Goal: Information Seeking & Learning: Check status

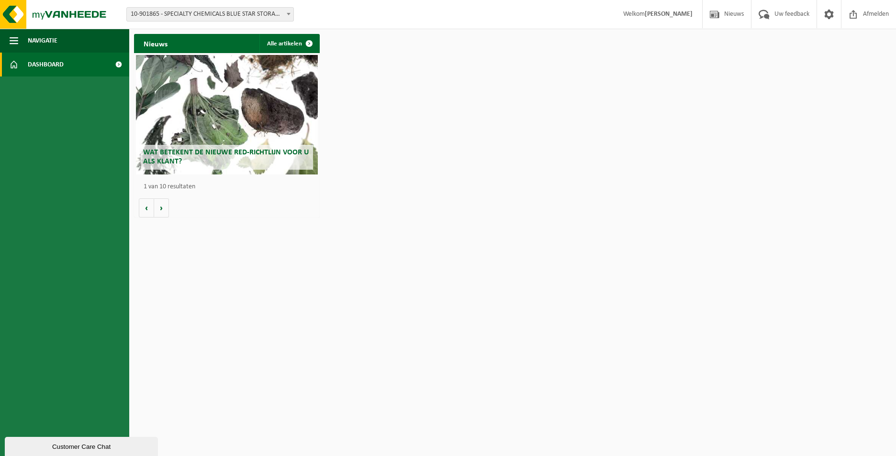
drag, startPoint x: 117, startPoint y: 61, endPoint x: 118, endPoint y: 66, distance: 4.9
click at [117, 61] on span at bounding box center [119, 65] width 22 height 24
click at [119, 61] on span at bounding box center [119, 65] width 22 height 24
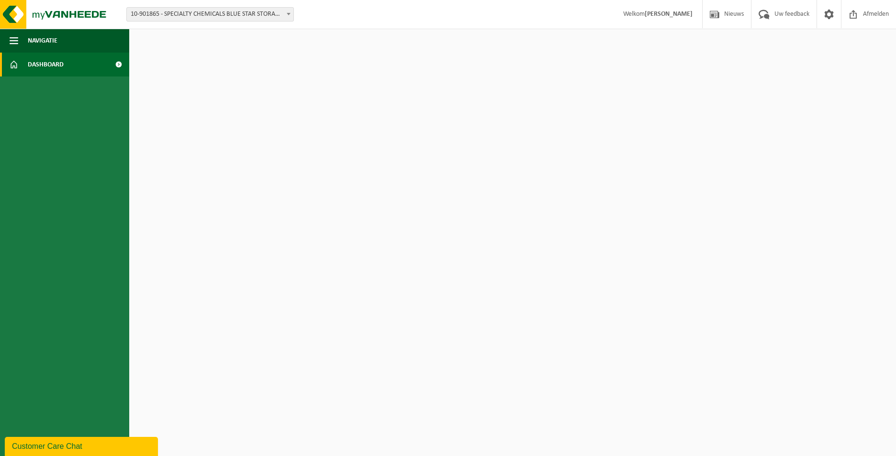
click at [117, 64] on span at bounding box center [119, 65] width 22 height 24
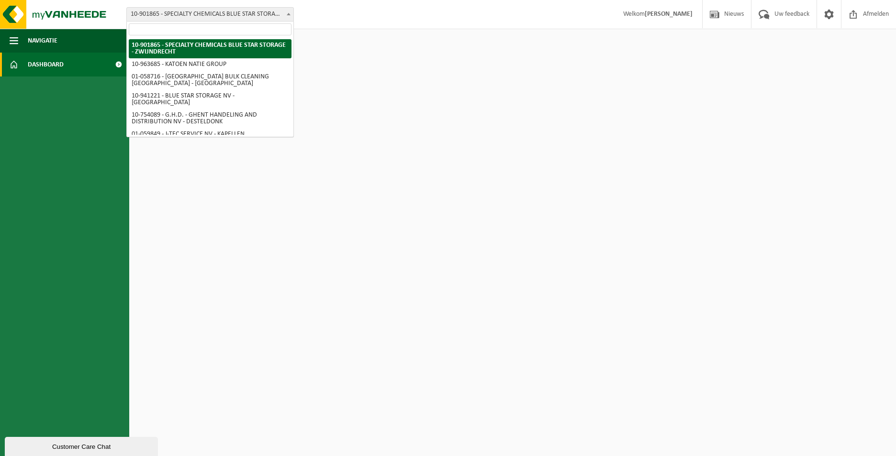
click at [292, 15] on span at bounding box center [289, 14] width 10 height 12
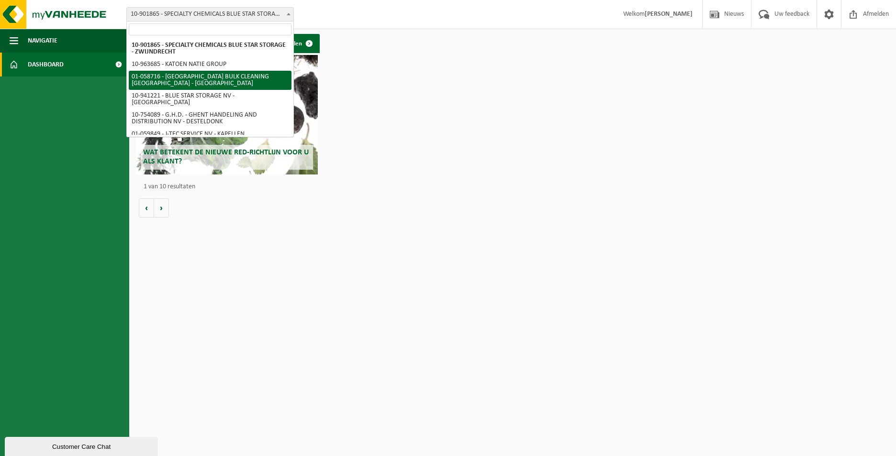
click at [83, 124] on ul "Navigatie Nieuws Uw feedback Afmelden Dashboard" at bounding box center [64, 243] width 129 height 428
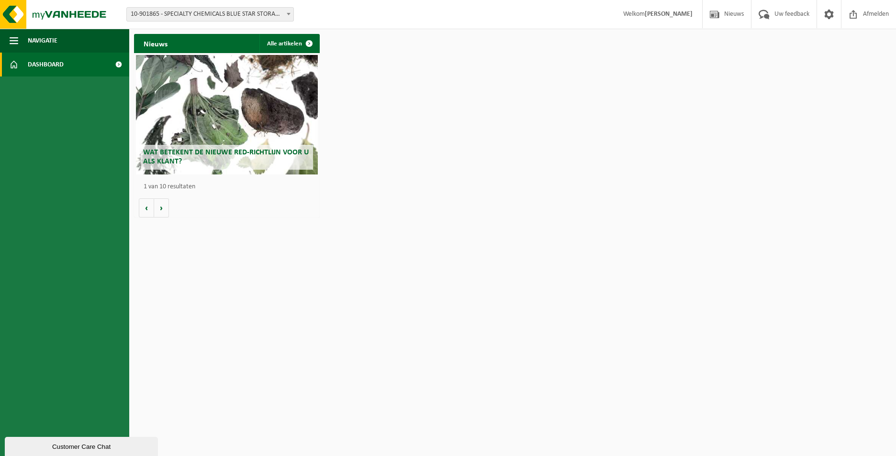
click at [117, 60] on span at bounding box center [119, 65] width 22 height 24
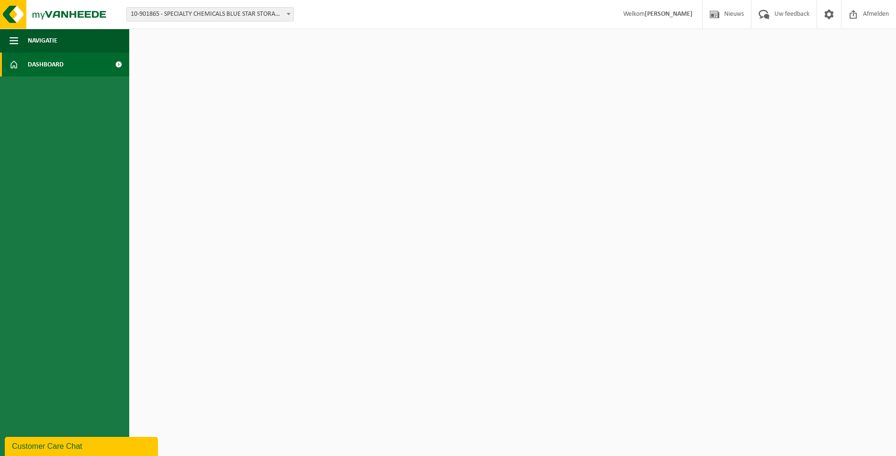
click at [120, 63] on span at bounding box center [119, 65] width 22 height 24
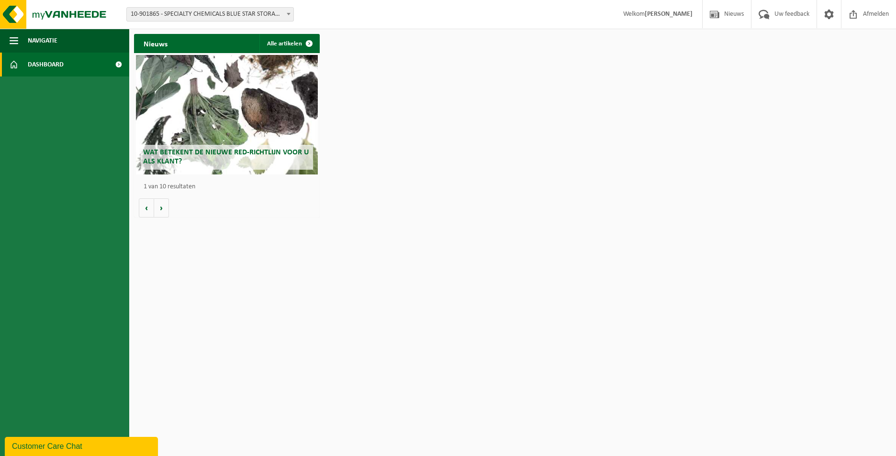
click at [23, 64] on link "Dashboard" at bounding box center [64, 65] width 129 height 24
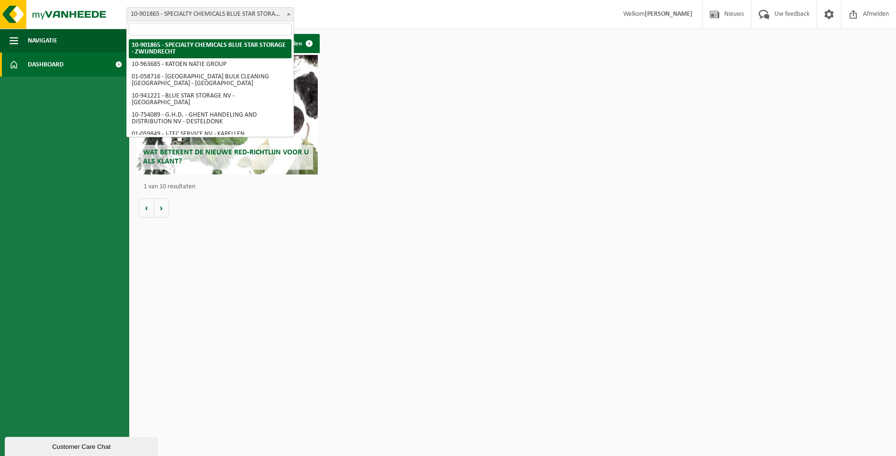
click at [282, 19] on span "10-901865 - SPECIALTY CHEMICALS BLUE STAR STORAGE - ZWIJNDRECHT" at bounding box center [210, 14] width 167 height 13
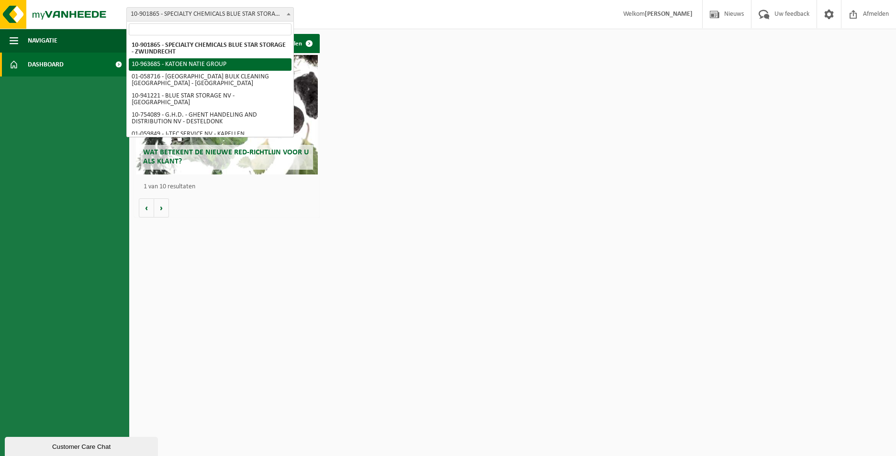
click at [75, 132] on ul "Navigatie Nieuws Uw feedback Afmelden Dashboard" at bounding box center [64, 243] width 129 height 428
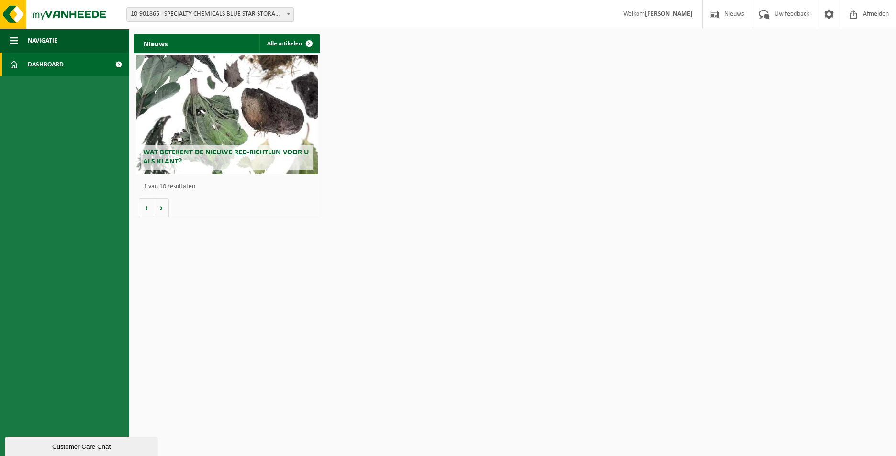
click at [288, 14] on b at bounding box center [289, 14] width 4 height 2
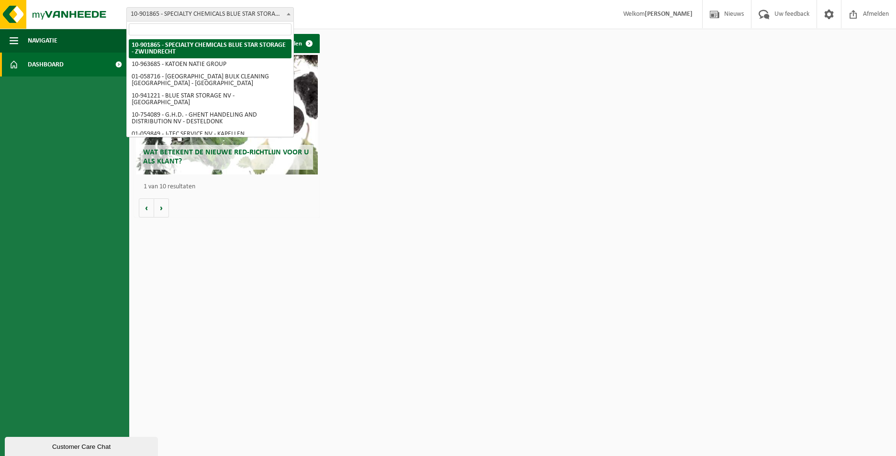
click at [288, 13] on b at bounding box center [289, 14] width 4 height 2
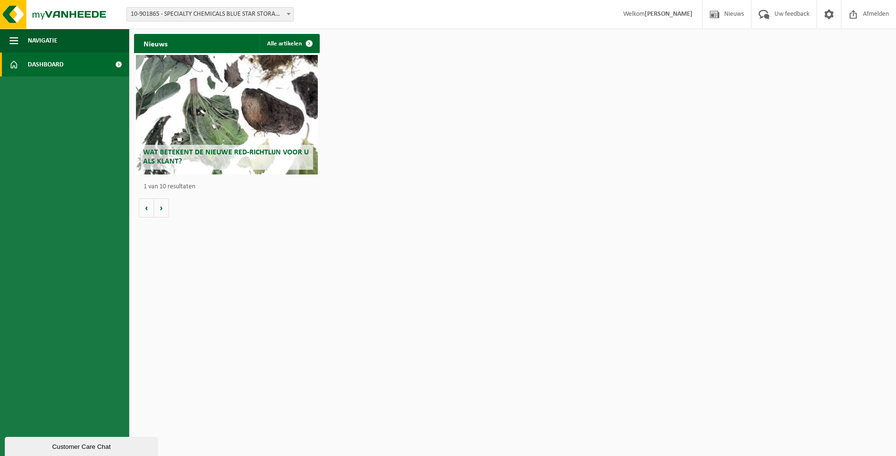
click at [288, 13] on b at bounding box center [289, 14] width 4 height 2
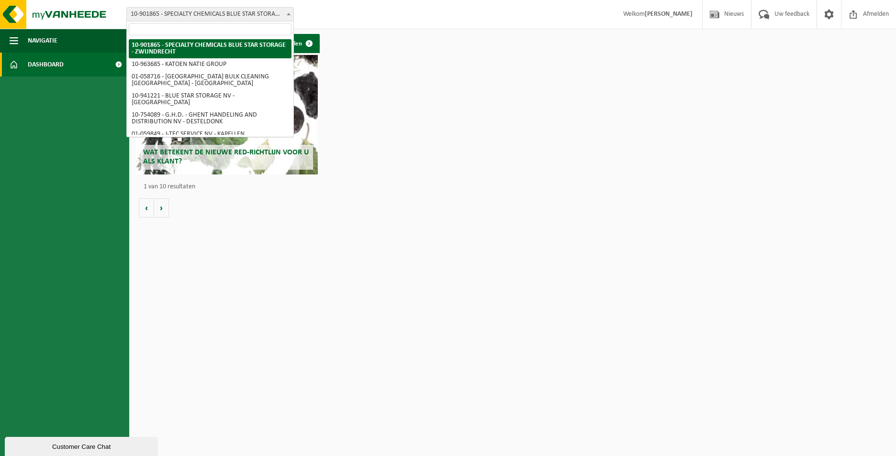
click at [288, 13] on b at bounding box center [289, 14] width 4 height 2
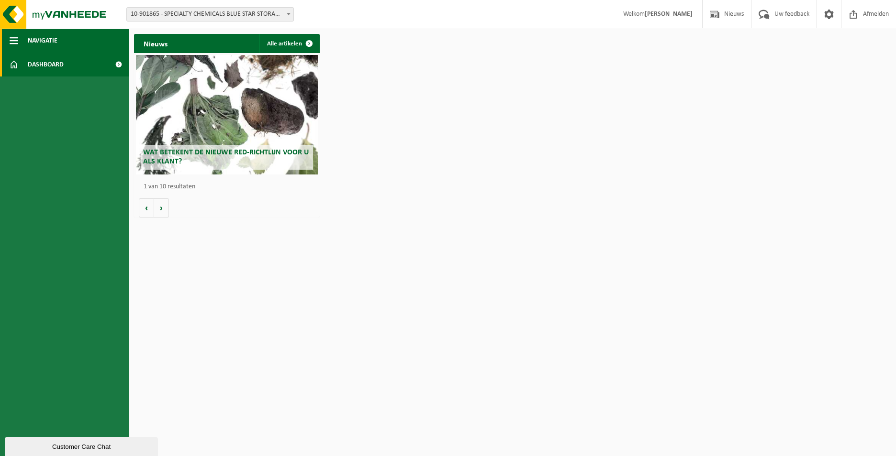
click at [7, 38] on button "Navigatie" at bounding box center [64, 41] width 129 height 24
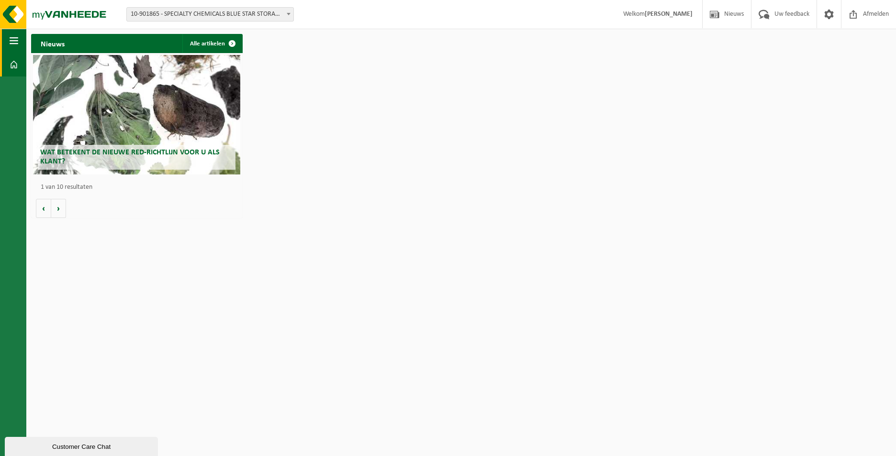
click at [7, 38] on button "Navigatie" at bounding box center [13, 41] width 26 height 24
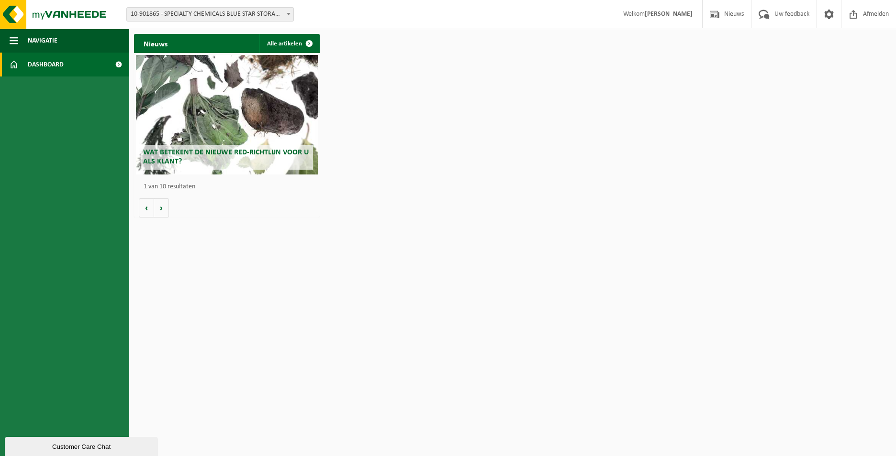
click at [67, 66] on link "Dashboard" at bounding box center [64, 65] width 129 height 24
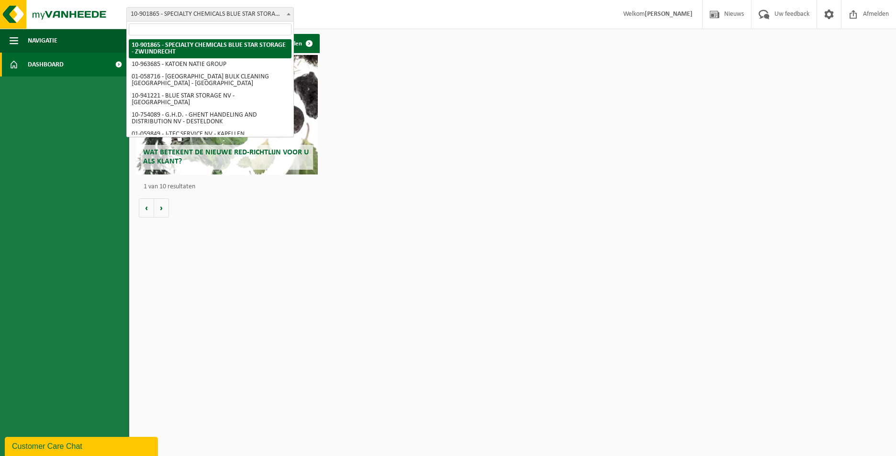
click at [274, 11] on span "10-901865 - SPECIALTY CHEMICALS BLUE STAR STORAGE - ZWIJNDRECHT" at bounding box center [210, 14] width 167 height 13
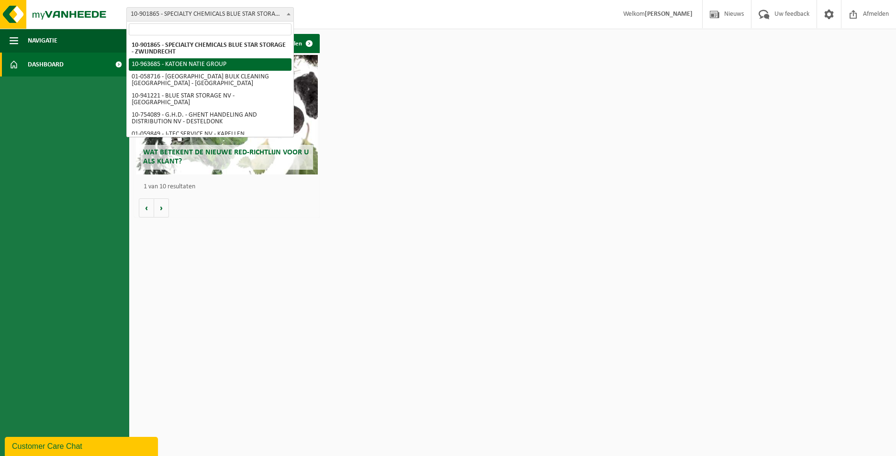
select select "151253"
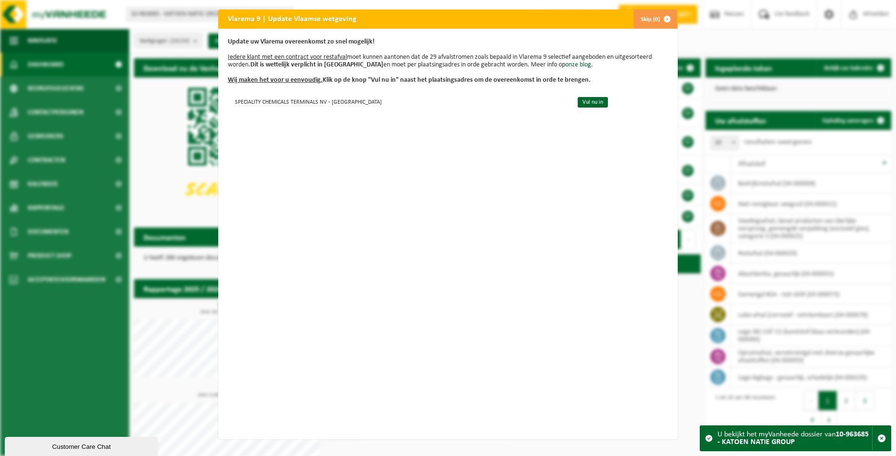
click at [663, 16] on span "button" at bounding box center [666, 19] width 19 height 19
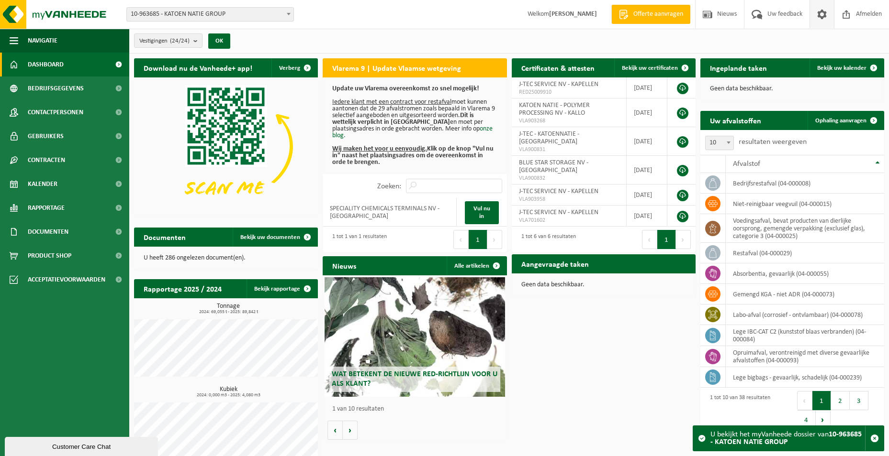
click at [820, 15] on span at bounding box center [821, 14] width 14 height 28
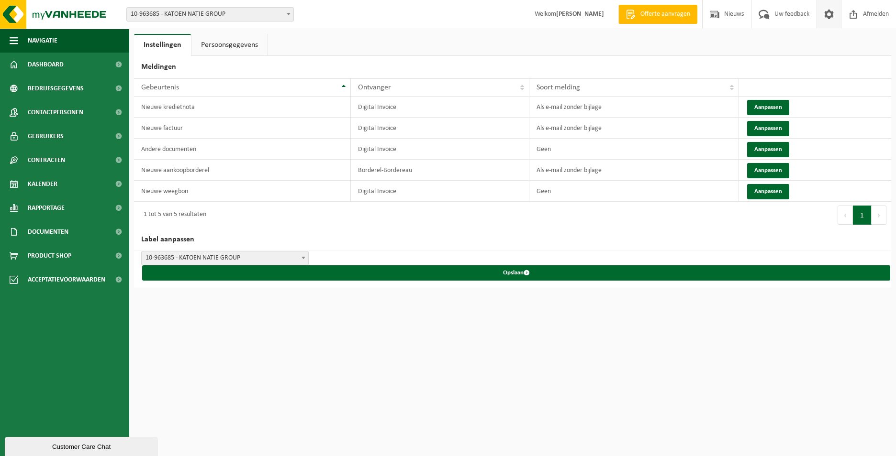
click at [820, 15] on link at bounding box center [828, 14] width 24 height 28
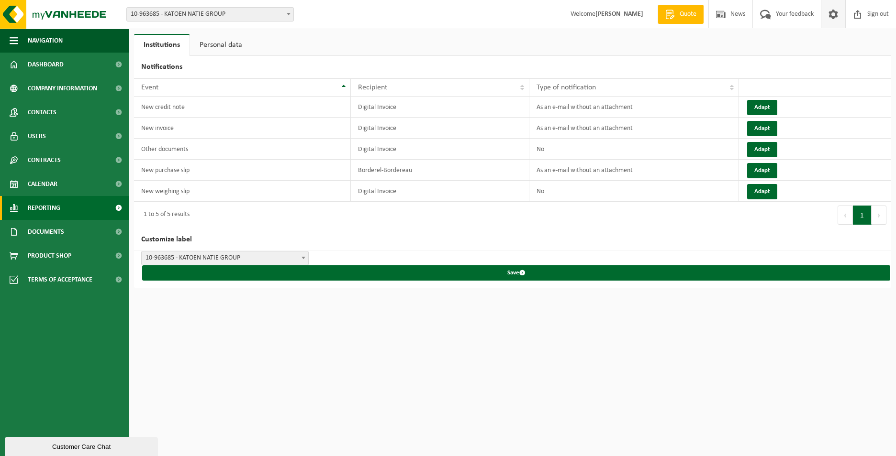
click at [117, 205] on span at bounding box center [119, 208] width 22 height 24
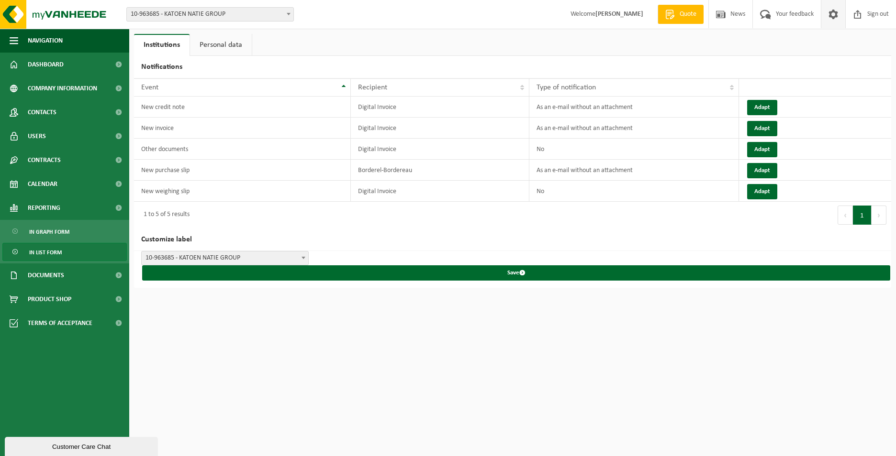
click at [56, 252] on span "In list form" at bounding box center [45, 253] width 33 height 18
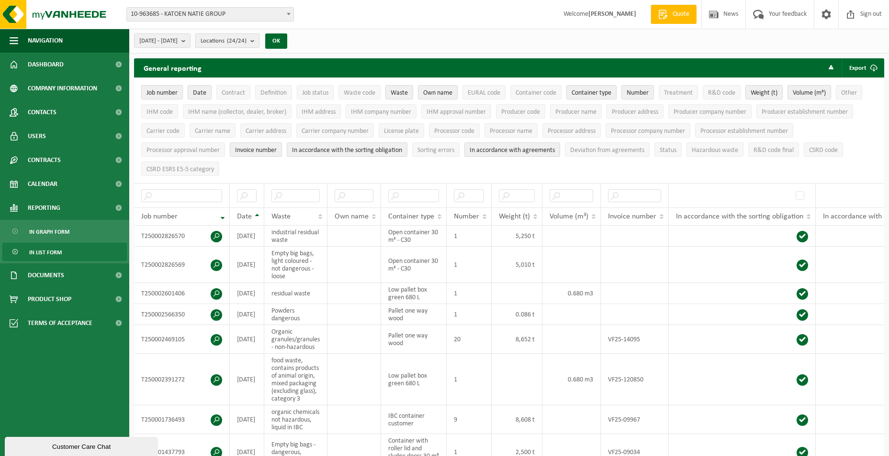
click at [246, 38] on count "(24/24)" at bounding box center [237, 41] width 20 height 6
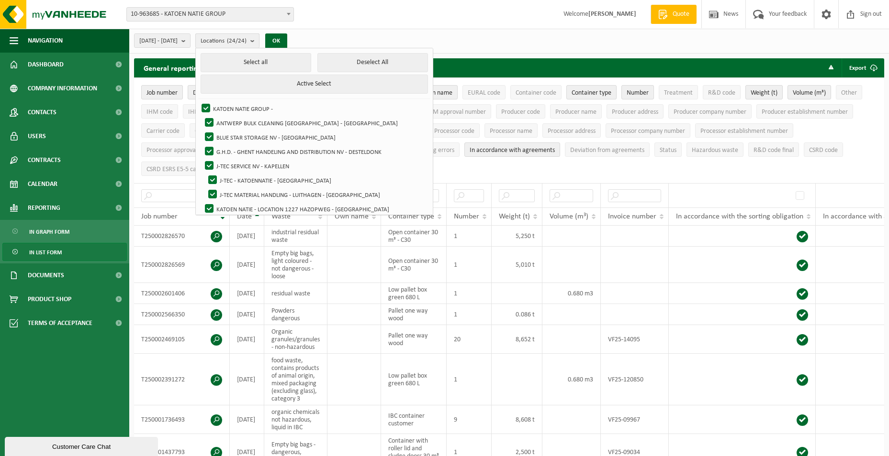
click at [259, 38] on button "Locations (24/24)" at bounding box center [227, 40] width 64 height 14
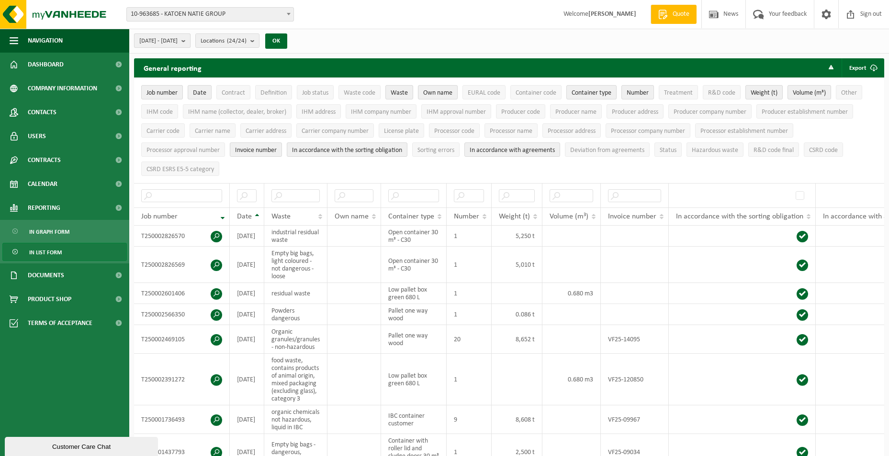
click at [178, 38] on span "2025-05-01 - 2025-10-01" at bounding box center [158, 41] width 38 height 14
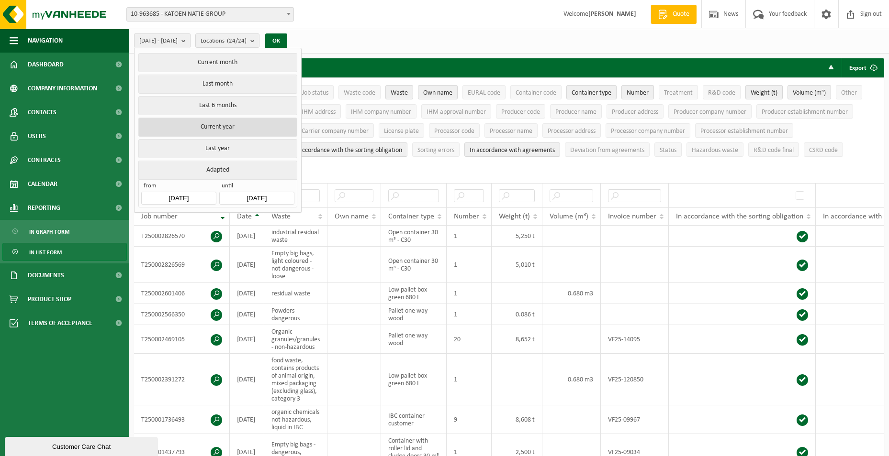
click at [230, 128] on button "Current year" at bounding box center [217, 127] width 158 height 19
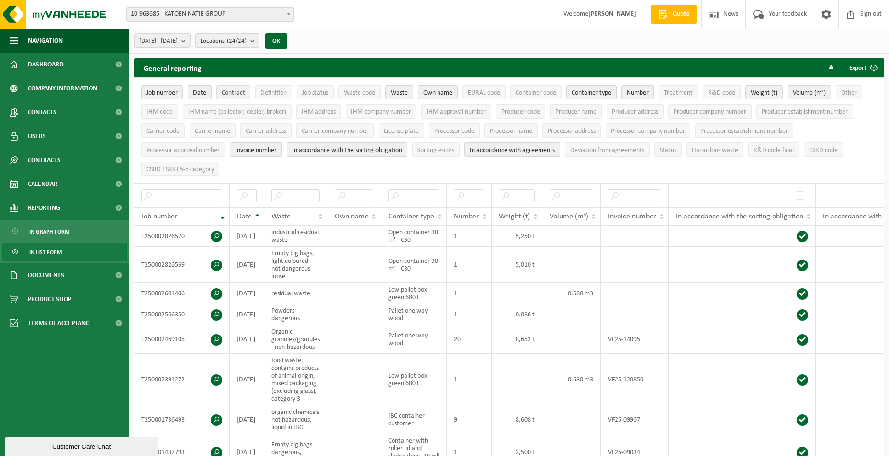
click at [225, 90] on span "Contract" at bounding box center [233, 92] width 23 height 7
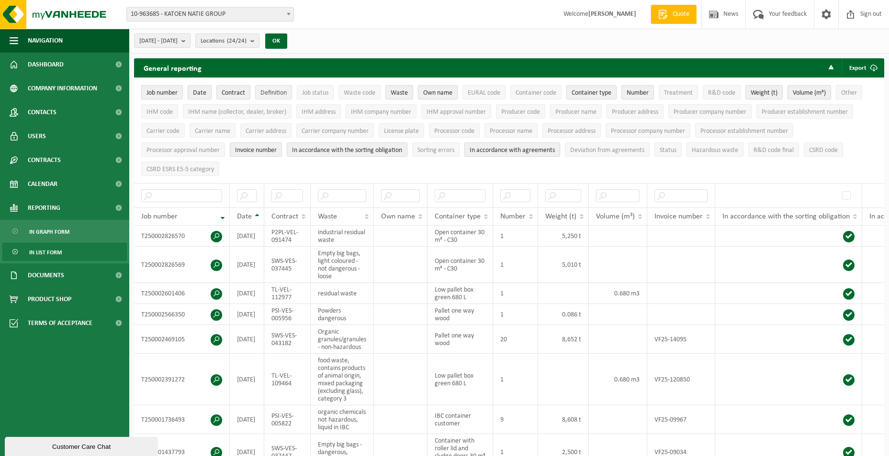
click at [270, 90] on span "Definition" at bounding box center [273, 92] width 26 height 7
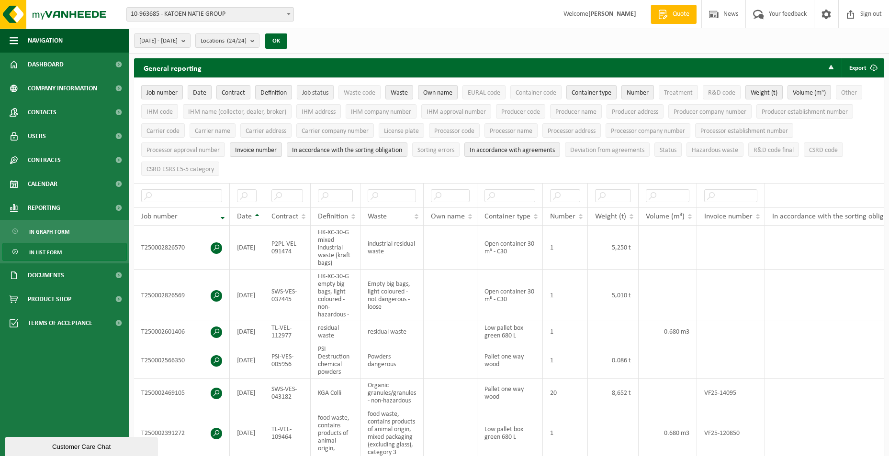
click at [311, 91] on span "Job status" at bounding box center [315, 92] width 26 height 7
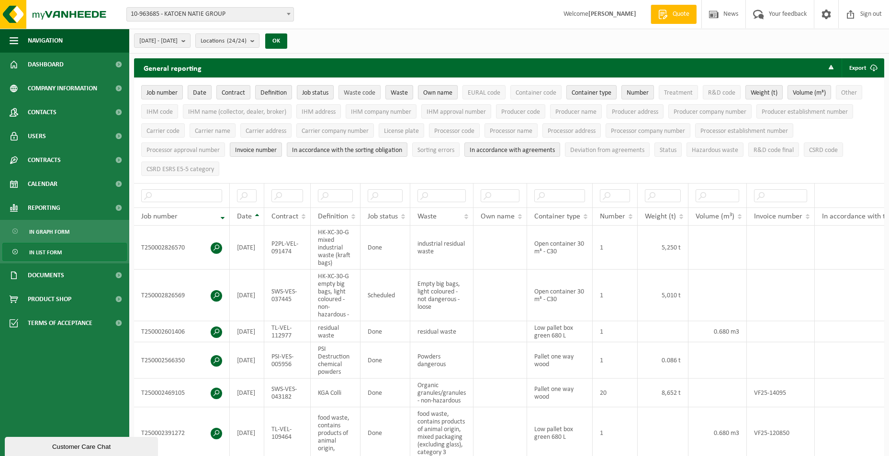
click at [350, 92] on span "Waste code" at bounding box center [360, 92] width 32 height 7
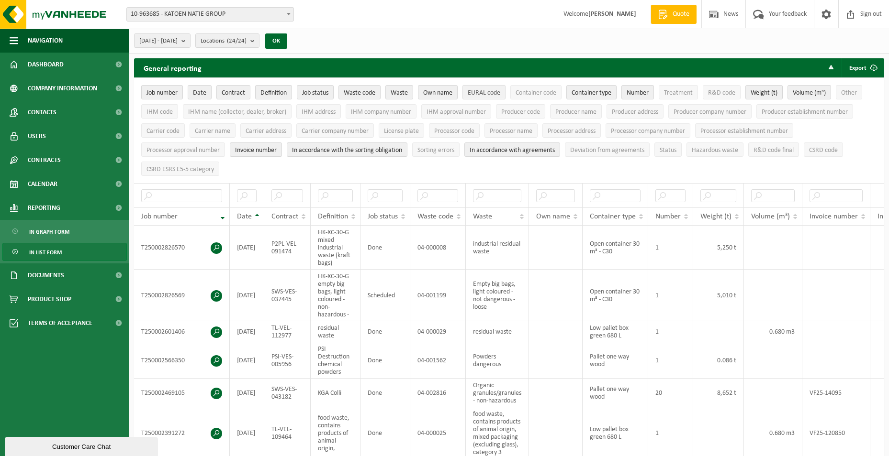
click at [476, 90] on span "EURAL code" at bounding box center [483, 92] width 33 height 7
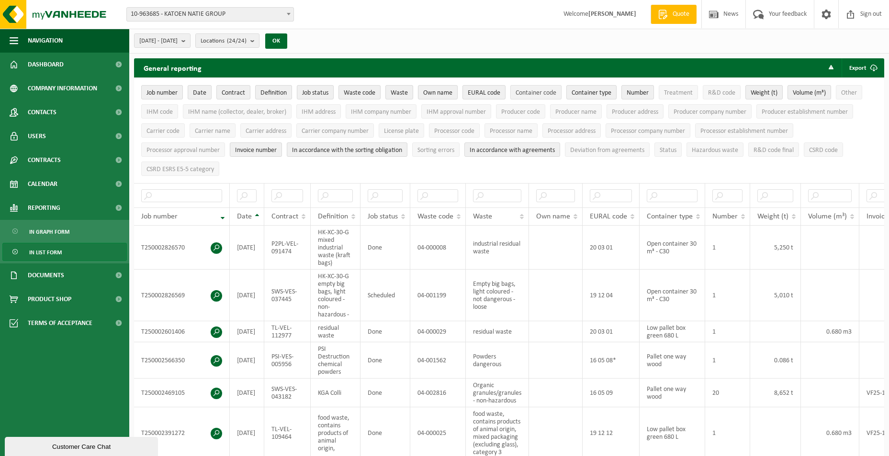
click at [546, 90] on span "Container code" at bounding box center [535, 92] width 41 height 7
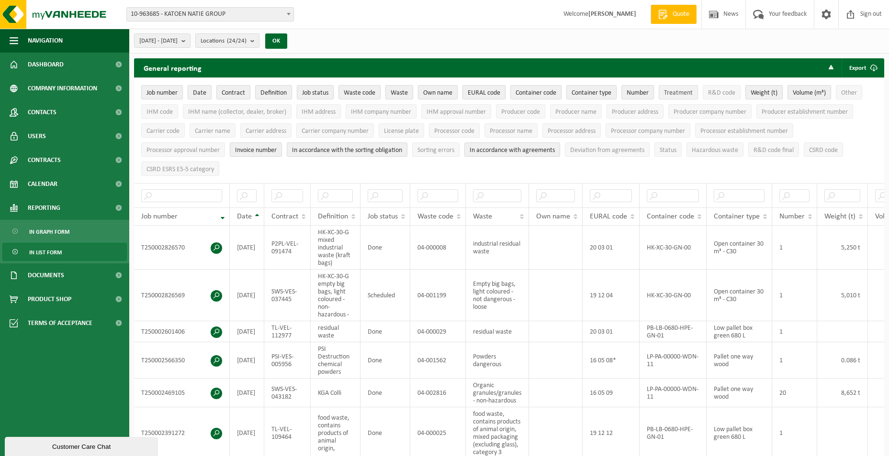
click at [679, 90] on span "Treatment" at bounding box center [678, 92] width 29 height 7
click at [734, 93] on span "R&D code" at bounding box center [721, 92] width 27 height 7
click at [856, 93] on span "Other" at bounding box center [849, 92] width 16 height 7
click at [156, 109] on span "IHM code" at bounding box center [159, 112] width 26 height 7
click at [242, 109] on span "IHM name (collector, dealer, broker)" at bounding box center [237, 112] width 98 height 7
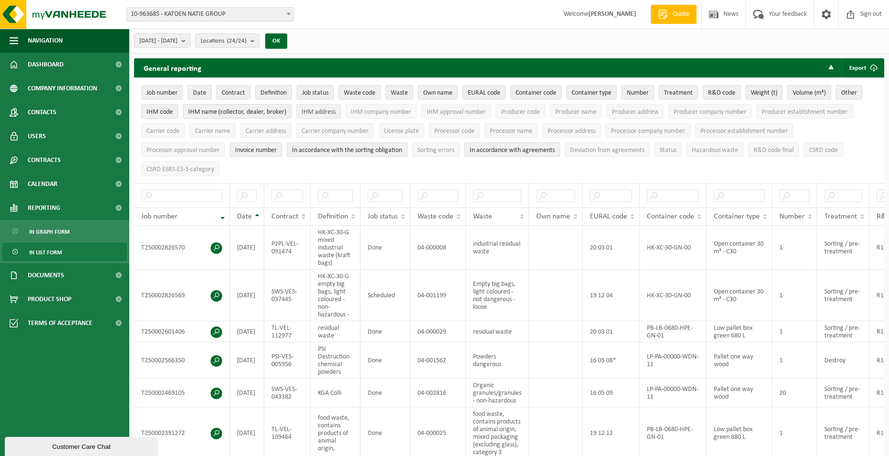
click at [326, 111] on span "IHM address" at bounding box center [318, 112] width 34 height 7
click at [375, 111] on span "IHM company number" at bounding box center [381, 112] width 60 height 7
click at [440, 111] on span "IHM approval number" at bounding box center [455, 112] width 59 height 7
click at [516, 111] on span "Producer code" at bounding box center [520, 112] width 39 height 7
click at [566, 112] on span "Producer name" at bounding box center [575, 112] width 41 height 7
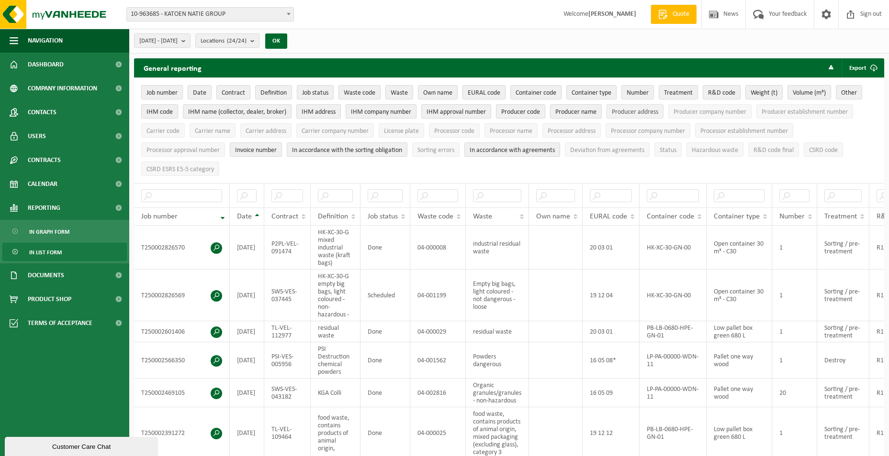
click at [634, 112] on span "Producer address" at bounding box center [635, 112] width 46 height 7
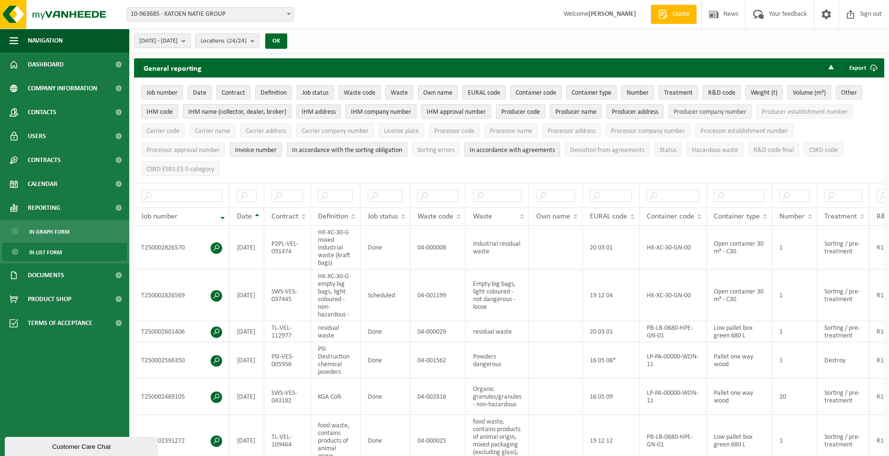
click at [692, 112] on span "Producer company number" at bounding box center [709, 112] width 73 height 7
click at [783, 112] on span "Producer establishment number" at bounding box center [804, 112] width 86 height 7
click at [158, 133] on span "Carrier code" at bounding box center [162, 131] width 33 height 7
click at [248, 133] on span "Carrier address" at bounding box center [265, 131] width 41 height 7
click at [207, 133] on span "Carrier name" at bounding box center [212, 131] width 35 height 7
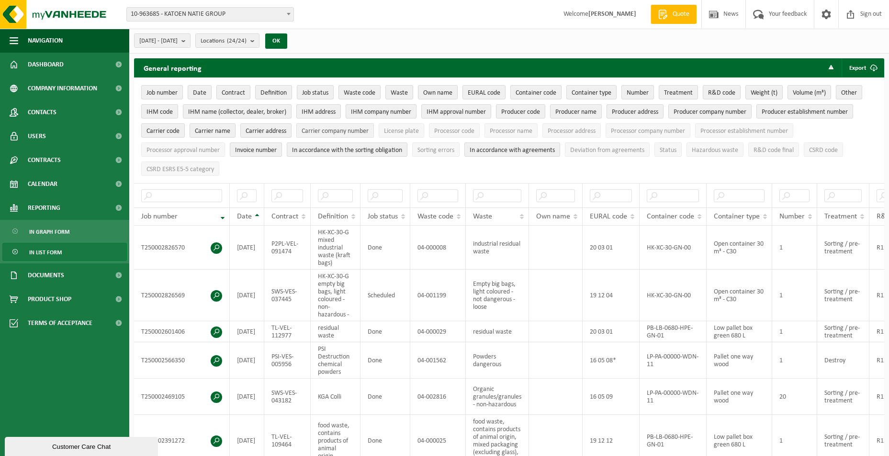
click at [330, 128] on span "Carrier company number" at bounding box center [334, 131] width 67 height 7
click at [408, 128] on span "License plate" at bounding box center [401, 131] width 35 height 7
click at [442, 130] on span "Processor code" at bounding box center [454, 131] width 40 height 7
click at [492, 131] on button "Processor name" at bounding box center [510, 130] width 53 height 14
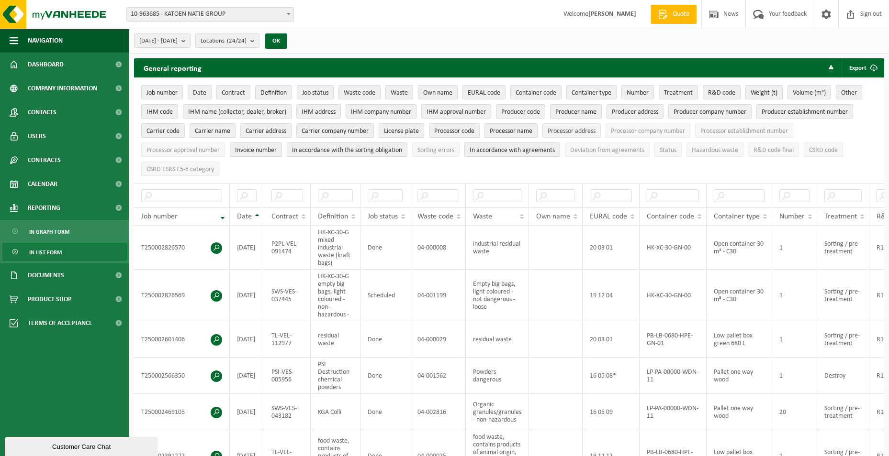
click at [571, 131] on span "Processor address" at bounding box center [571, 131] width 48 height 7
click at [622, 131] on span "Processor company number" at bounding box center [648, 131] width 74 height 7
click at [728, 133] on span "Processor establishment number" at bounding box center [744, 131] width 88 height 7
click at [190, 147] on span "Processor approval number" at bounding box center [182, 150] width 73 height 7
click at [458, 145] on button "Sorting errors" at bounding box center [435, 150] width 47 height 14
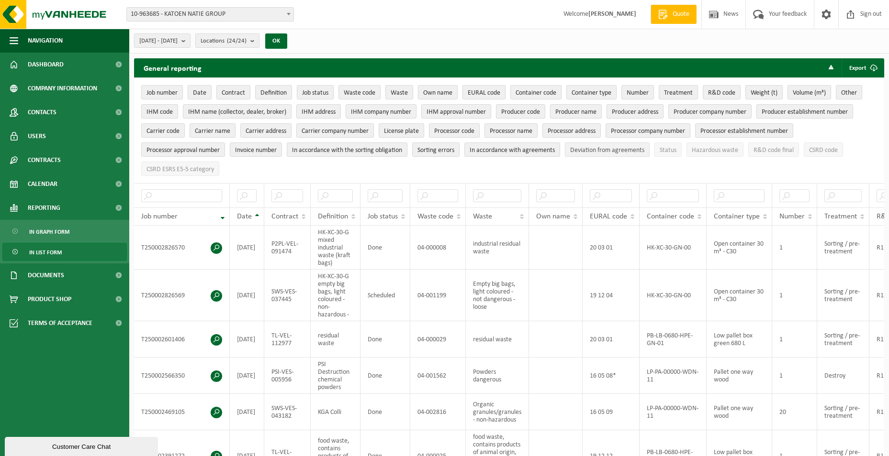
click at [589, 149] on span "Deviation from agreements" at bounding box center [607, 150] width 74 height 7
click at [663, 149] on span "Status" at bounding box center [667, 150] width 17 height 7
click at [718, 150] on span "Hazardous waste" at bounding box center [714, 150] width 46 height 7
click at [776, 148] on span "R&D code final" at bounding box center [773, 150] width 40 height 7
click at [827, 148] on span "CSRD code" at bounding box center [823, 150] width 29 height 7
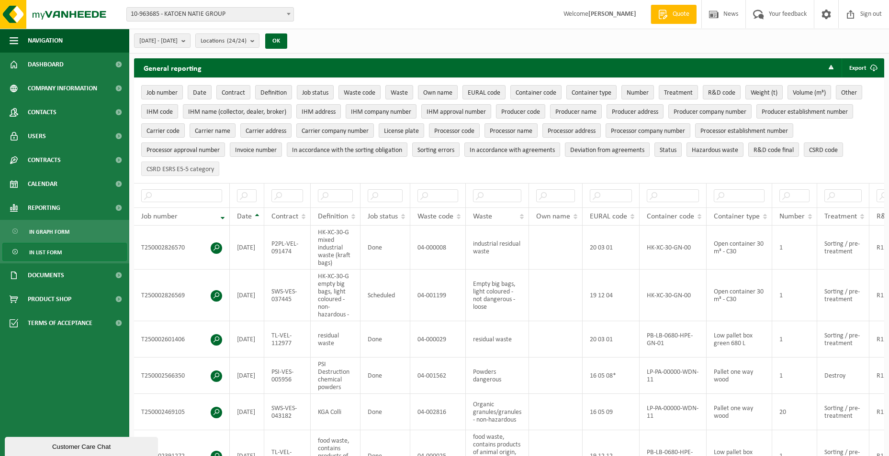
click at [183, 166] on span "CSRD ESRS E5-5 category" at bounding box center [179, 169] width 67 height 7
click at [869, 62] on span "submit" at bounding box center [873, 67] width 19 height 19
click at [844, 106] on link "All available columns" at bounding box center [848, 106] width 68 height 19
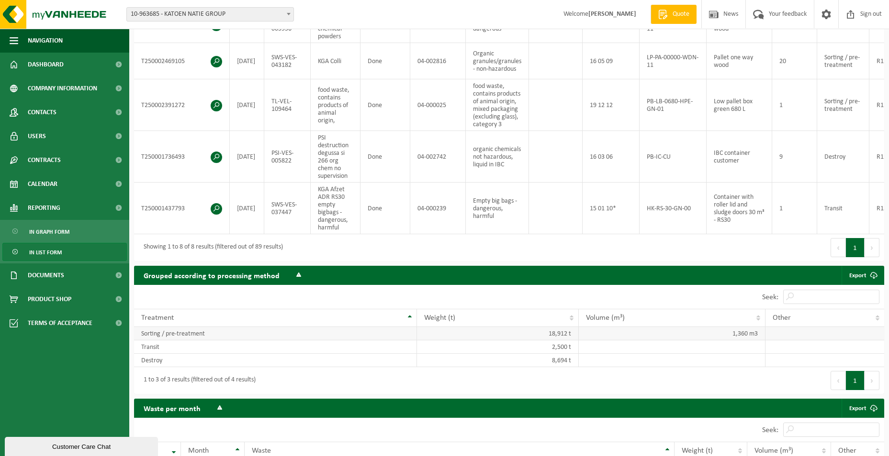
scroll to position [431, 0]
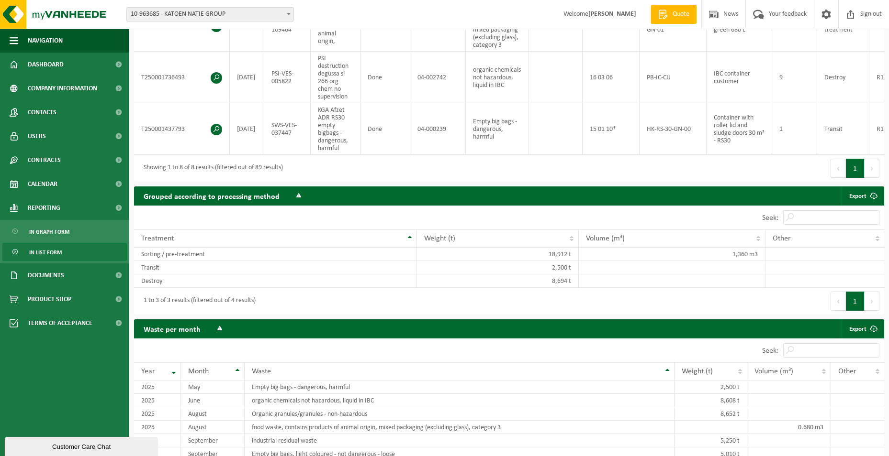
click at [871, 170] on button "Next" at bounding box center [871, 168] width 15 height 19
click at [873, 173] on button "Next" at bounding box center [871, 168] width 15 height 19
click at [872, 177] on button "Next" at bounding box center [871, 168] width 15 height 19
click at [833, 177] on button "Previous" at bounding box center [837, 168] width 15 height 19
drag, startPoint x: 147, startPoint y: 173, endPoint x: 223, endPoint y: 173, distance: 75.1
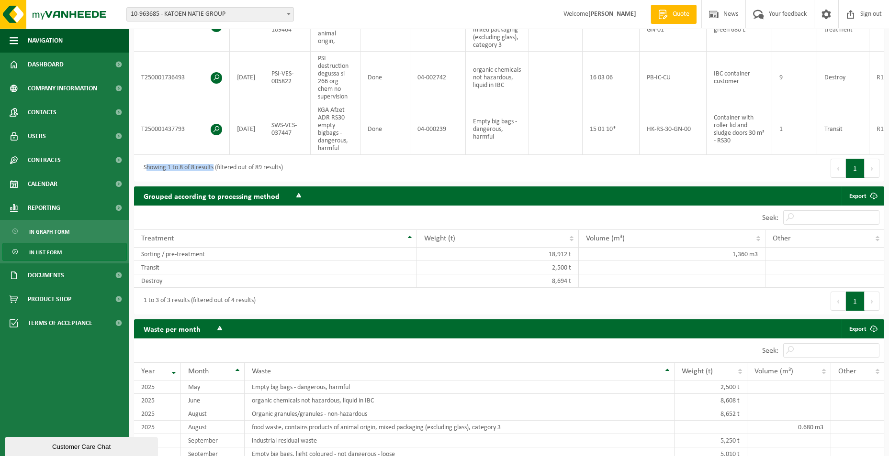
click at [223, 173] on div "Showing 1 to 8 of 8 results (filtered out of 89 results)" at bounding box center [211, 168] width 144 height 17
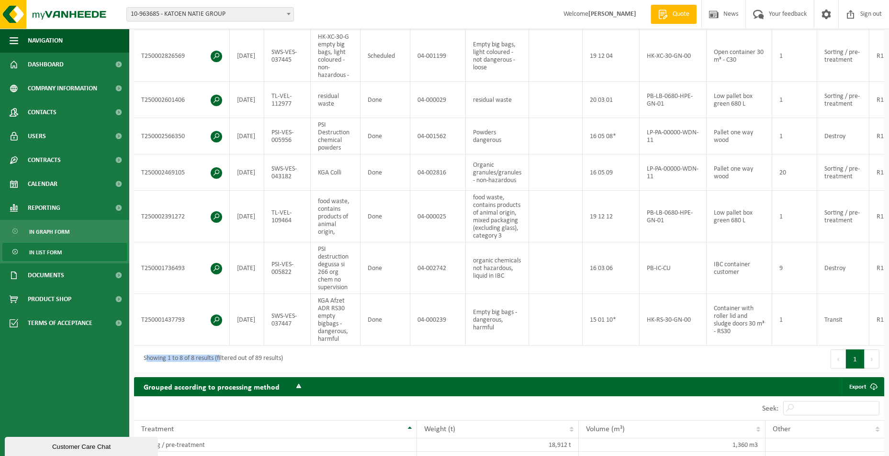
scroll to position [239, 0]
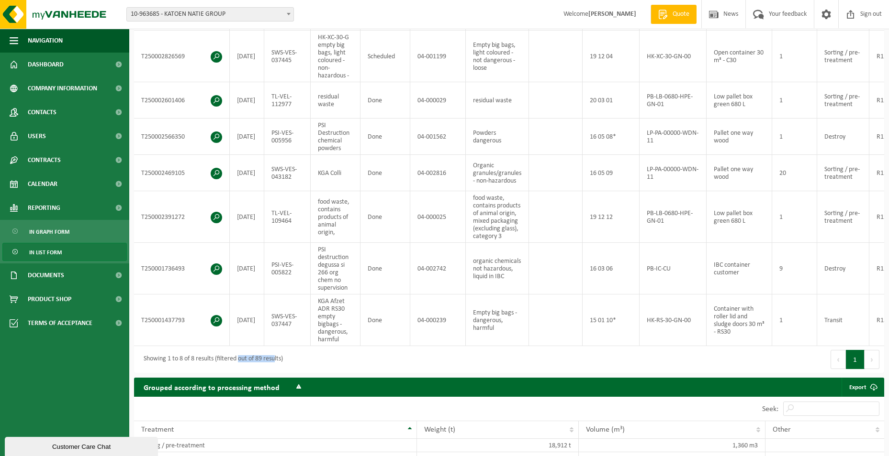
drag, startPoint x: 240, startPoint y: 364, endPoint x: 278, endPoint y: 363, distance: 37.3
click at [278, 363] on div "Showing 1 to 8 of 8 results (filtered out of 89 results)" at bounding box center [211, 359] width 144 height 17
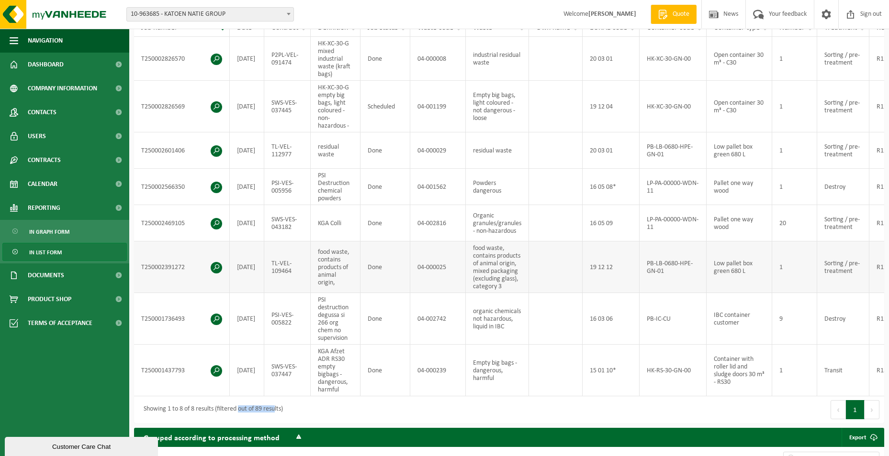
scroll to position [191, 0]
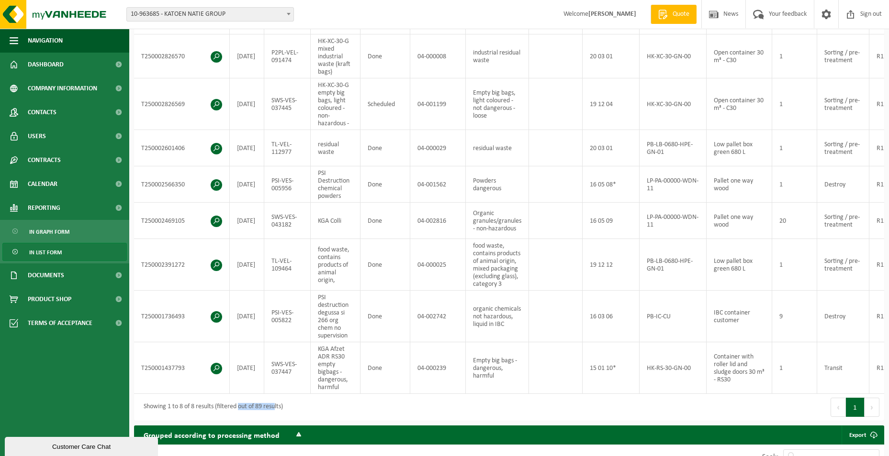
click at [877, 411] on button "Next" at bounding box center [871, 407] width 15 height 19
click at [873, 410] on button "Next" at bounding box center [871, 407] width 15 height 19
drag, startPoint x: 873, startPoint y: 410, endPoint x: 875, endPoint y: 403, distance: 7.4
click at [873, 410] on button "Next" at bounding box center [871, 407] width 15 height 19
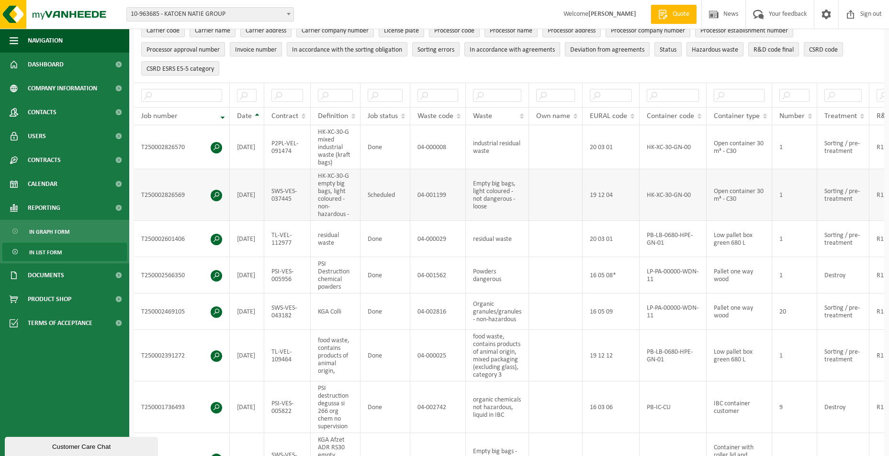
scroll to position [0, 0]
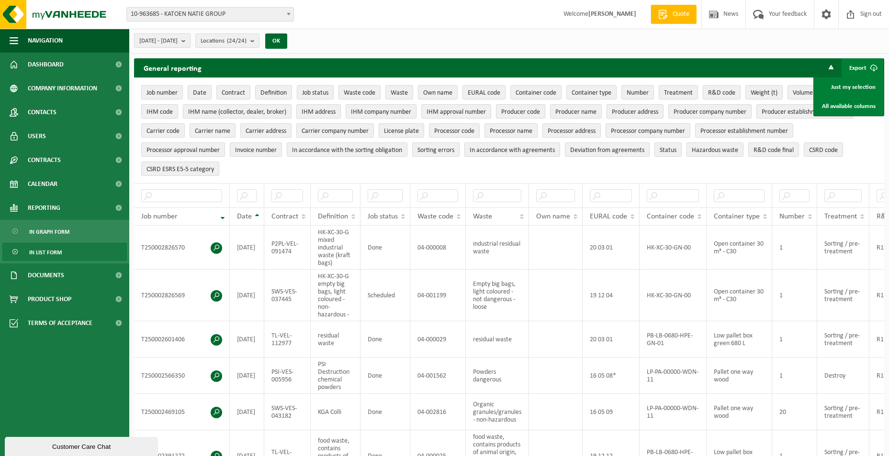
click at [190, 42] on button "[DATE] - [DATE]" at bounding box center [162, 40] width 56 height 14
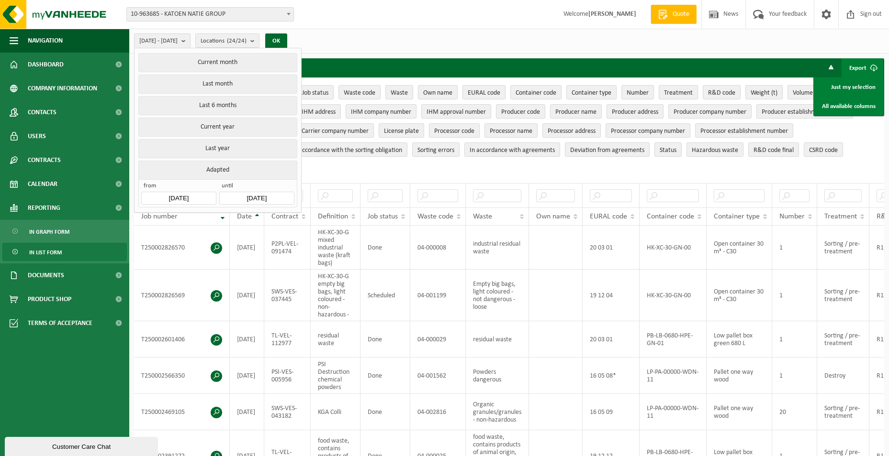
click at [190, 41] on button "[DATE] - [DATE]" at bounding box center [162, 40] width 56 height 14
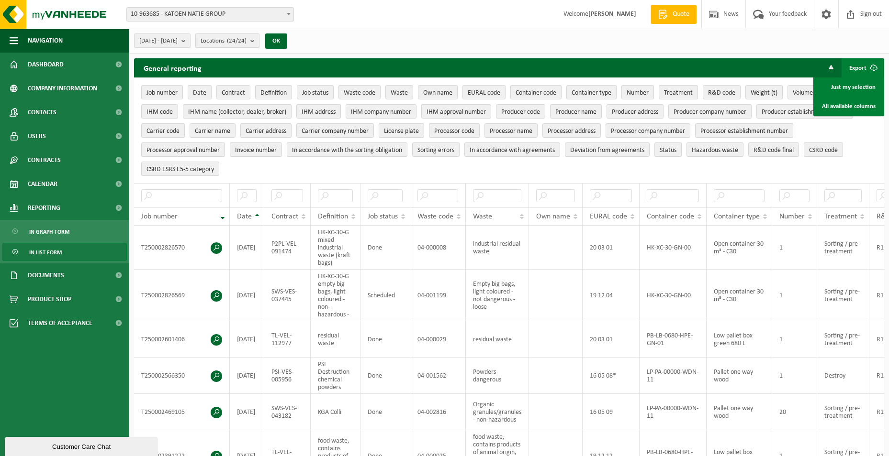
click at [246, 39] on count "(24/24)" at bounding box center [237, 41] width 20 height 6
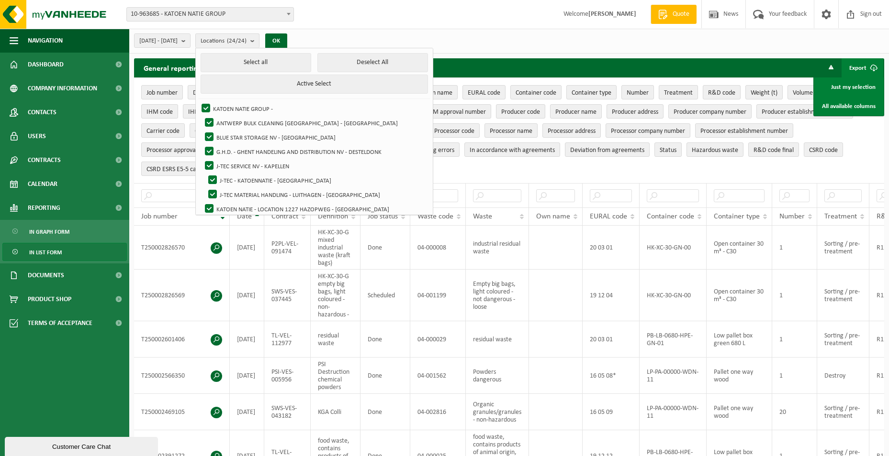
click at [532, 43] on div "2025-01-01 - 2025-10-01 Current month Last month Last 6 months Current year Las…" at bounding box center [508, 41] width 759 height 25
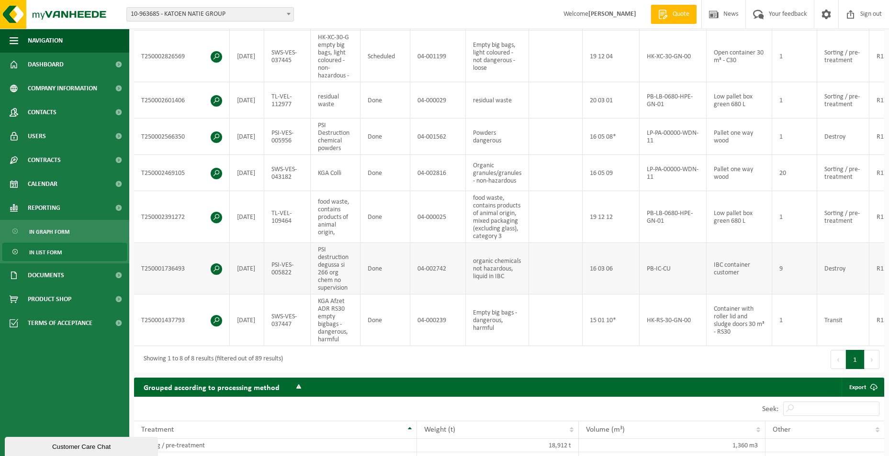
click at [214, 265] on span at bounding box center [216, 269] width 11 height 11
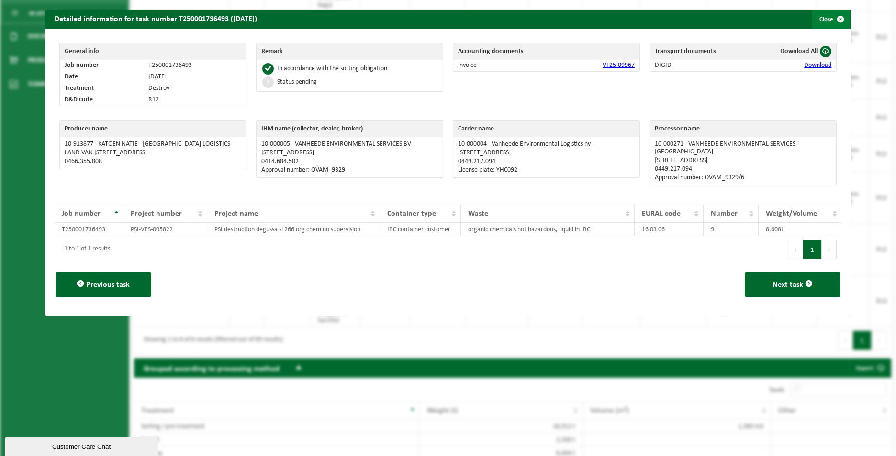
click at [834, 21] on span "button" at bounding box center [840, 19] width 19 height 19
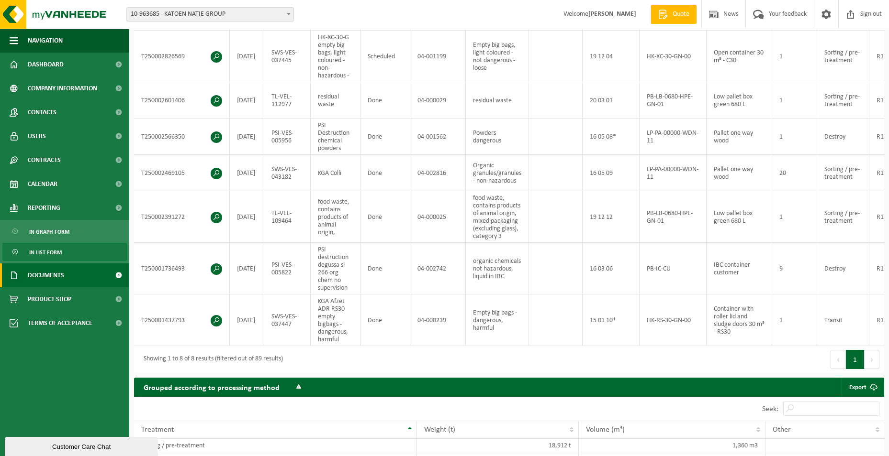
click at [78, 277] on link "Documents" at bounding box center [64, 276] width 129 height 24
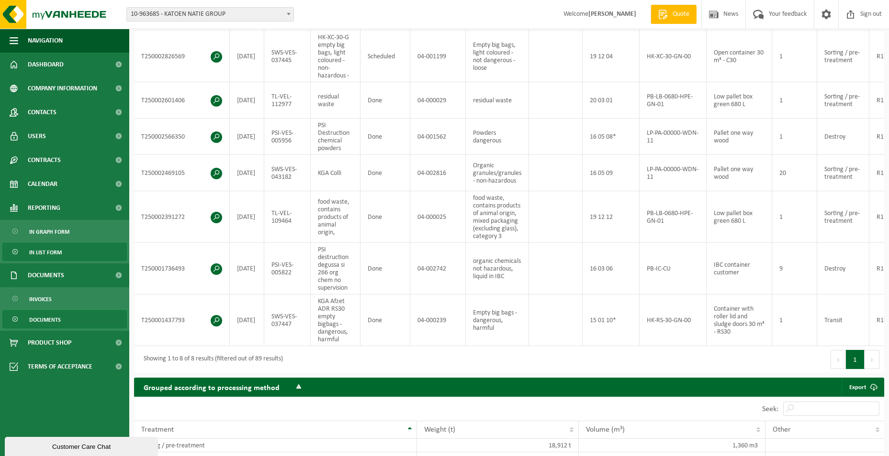
click at [64, 319] on link "Documents" at bounding box center [64, 320] width 124 height 18
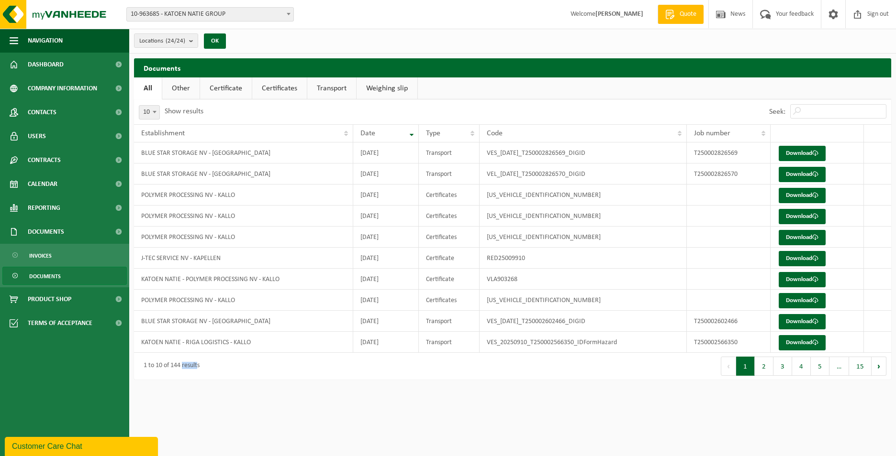
drag, startPoint x: 200, startPoint y: 366, endPoint x: 182, endPoint y: 367, distance: 17.7
click at [182, 367] on div "1 to 10 of 144 results" at bounding box center [169, 366] width 61 height 17
click at [188, 367] on div "1 to 10 of 144 results" at bounding box center [169, 366] width 61 height 17
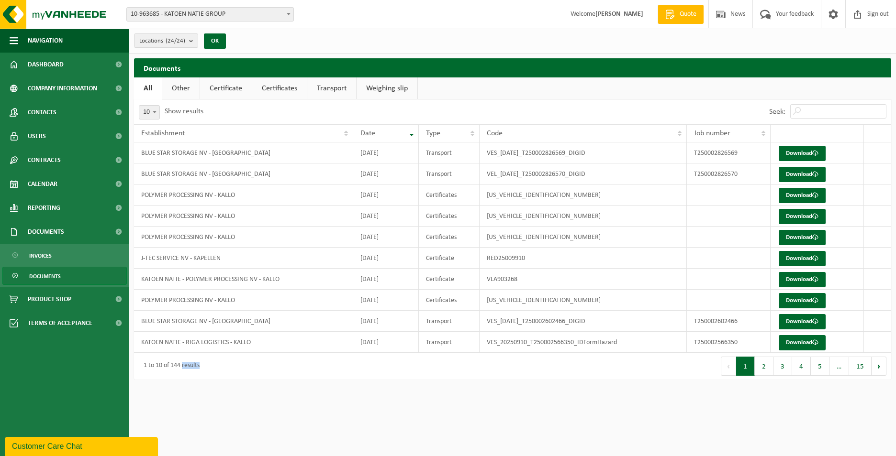
click at [188, 367] on div "1 to 10 of 144 results" at bounding box center [169, 366] width 61 height 17
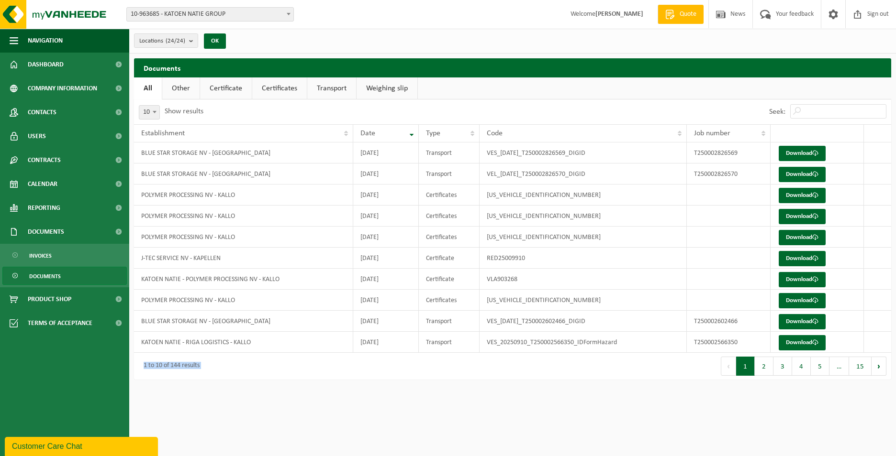
drag, startPoint x: 188, startPoint y: 367, endPoint x: 180, endPoint y: 368, distance: 7.2
click at [180, 368] on div "1 to 10 of 144 results" at bounding box center [169, 366] width 61 height 17
click at [177, 368] on div "1 to 10 of 144 results" at bounding box center [169, 366] width 61 height 17
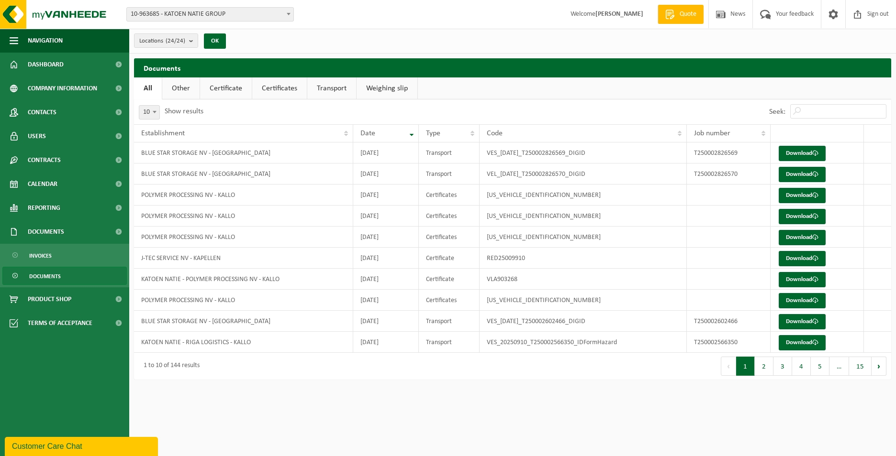
drag, startPoint x: 177, startPoint y: 368, endPoint x: 185, endPoint y: 367, distance: 8.7
click at [185, 367] on div "1 to 10 of 144 results" at bounding box center [169, 366] width 61 height 17
drag, startPoint x: 185, startPoint y: 367, endPoint x: 177, endPoint y: 367, distance: 8.1
click at [177, 367] on div "1 to 10 of 144 results" at bounding box center [169, 366] width 61 height 17
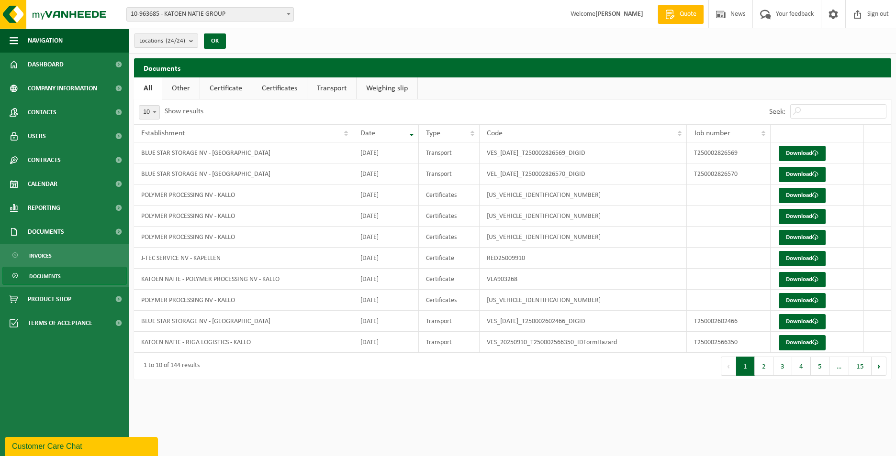
click at [177, 367] on div "1 to 10 of 144 results" at bounding box center [169, 366] width 61 height 17
drag, startPoint x: 177, startPoint y: 367, endPoint x: 186, endPoint y: 367, distance: 9.1
click at [186, 367] on div "1 to 10 of 144 results" at bounding box center [169, 366] width 61 height 17
drag, startPoint x: 186, startPoint y: 367, endPoint x: 178, endPoint y: 367, distance: 7.7
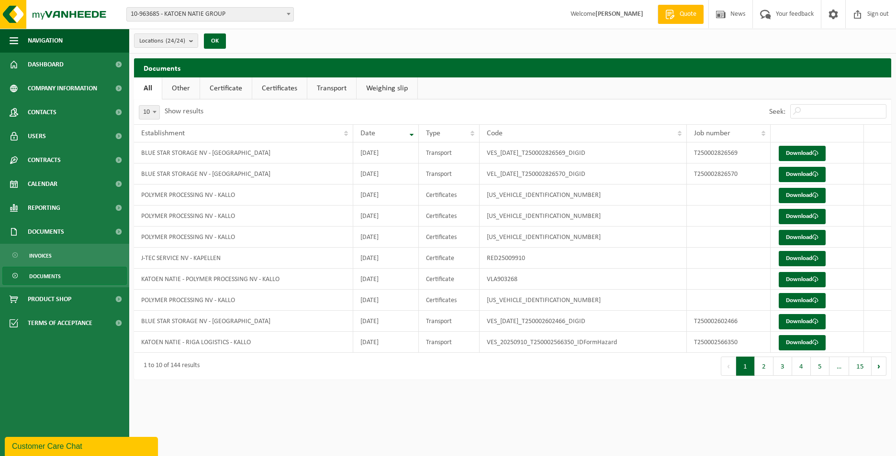
click at [178, 367] on div "1 to 10 of 144 results" at bounding box center [169, 366] width 61 height 17
drag, startPoint x: 178, startPoint y: 367, endPoint x: 185, endPoint y: 367, distance: 6.7
click at [185, 367] on div "1 to 10 of 144 results" at bounding box center [169, 366] width 61 height 17
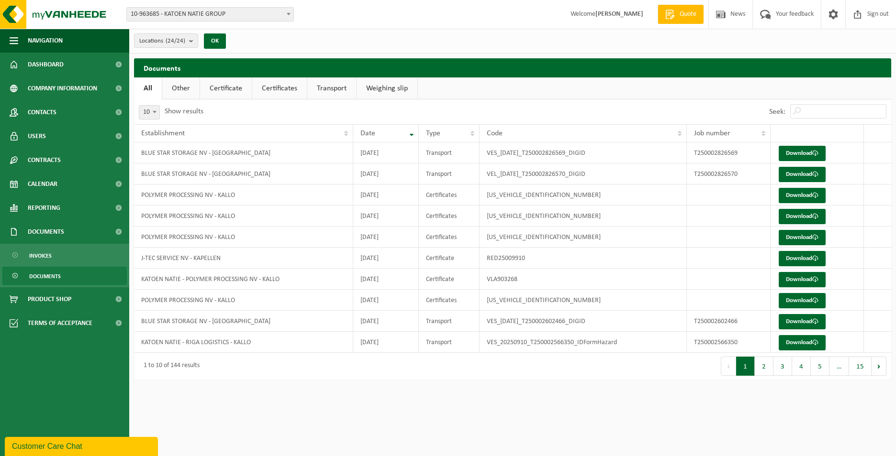
drag, startPoint x: 185, startPoint y: 367, endPoint x: 178, endPoint y: 367, distance: 6.7
click at [178, 367] on div "1 to 10 of 144 results" at bounding box center [169, 366] width 61 height 17
drag, startPoint x: 178, startPoint y: 367, endPoint x: 187, endPoint y: 367, distance: 8.1
click at [187, 367] on div "1 to 10 of 144 results" at bounding box center [169, 366] width 61 height 17
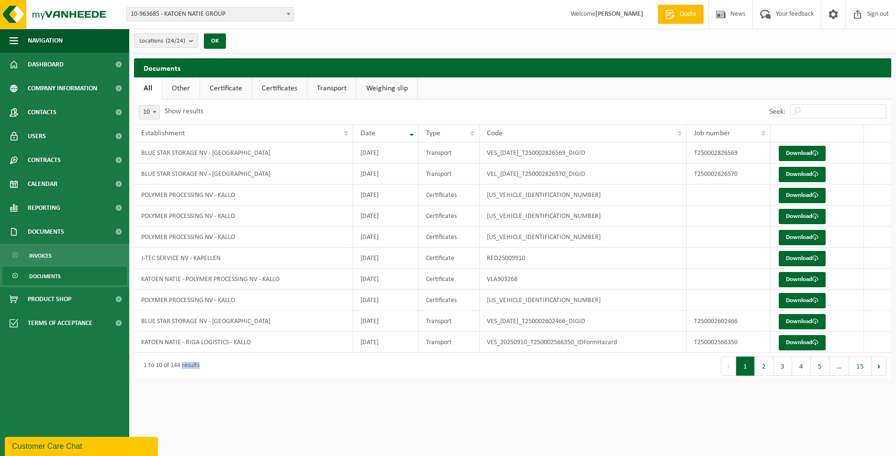
click at [187, 367] on div "1 to 10 of 144 results" at bounding box center [169, 366] width 61 height 17
drag, startPoint x: 187, startPoint y: 367, endPoint x: 179, endPoint y: 367, distance: 7.7
click at [179, 367] on div "1 to 10 of 144 results" at bounding box center [169, 366] width 61 height 17
drag, startPoint x: 179, startPoint y: 367, endPoint x: 187, endPoint y: 367, distance: 8.1
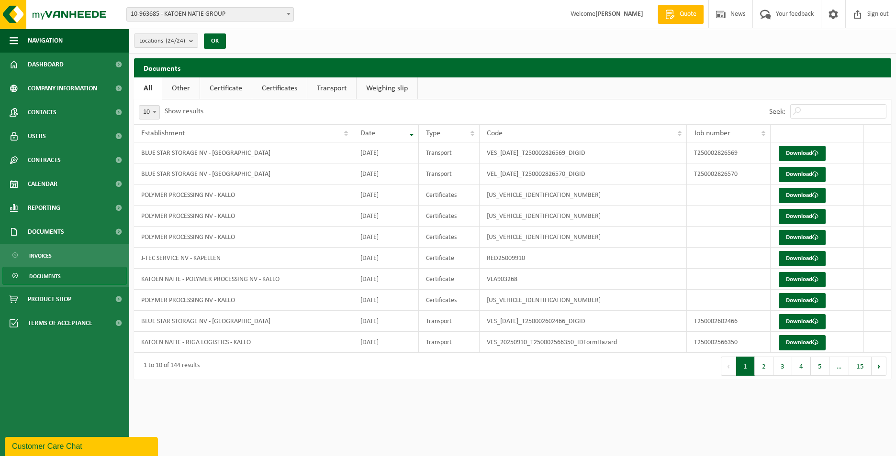
click at [187, 367] on div "1 to 10 of 144 results" at bounding box center [169, 366] width 61 height 17
drag, startPoint x: 187, startPoint y: 367, endPoint x: 178, endPoint y: 367, distance: 9.1
click at [178, 367] on div "1 to 10 of 144 results" at bounding box center [169, 366] width 61 height 17
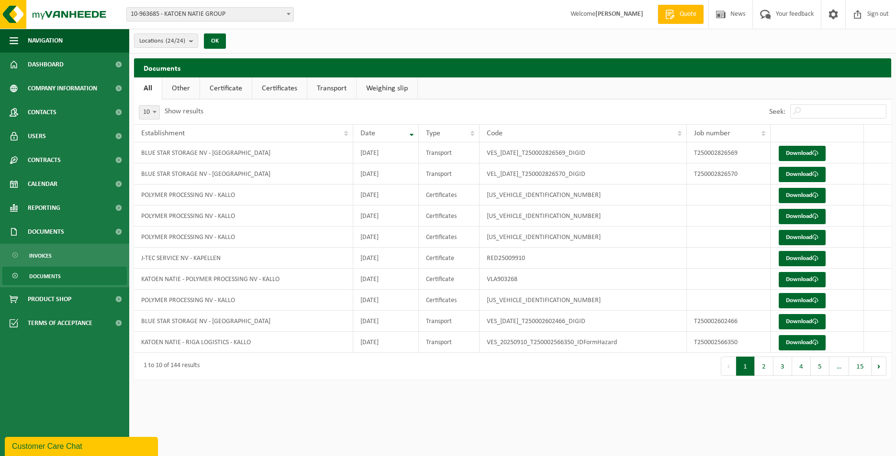
drag, startPoint x: 178, startPoint y: 367, endPoint x: 192, endPoint y: 367, distance: 13.9
click at [192, 367] on div "1 to 10 of 144 results" at bounding box center [169, 366] width 61 height 17
drag, startPoint x: 192, startPoint y: 367, endPoint x: 179, endPoint y: 366, distance: 12.9
click at [179, 366] on div "1 to 10 of 144 results" at bounding box center [169, 366] width 61 height 17
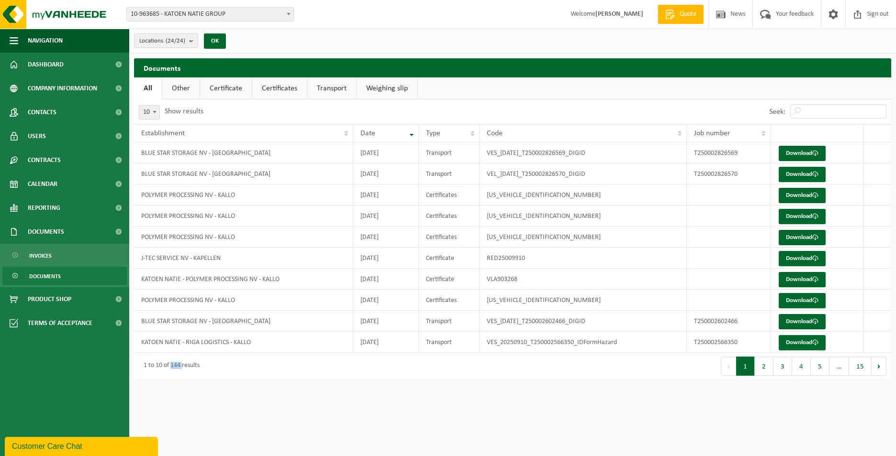
click at [179, 366] on div "1 to 10 of 144 results" at bounding box center [169, 366] width 61 height 17
drag, startPoint x: 179, startPoint y: 366, endPoint x: 193, endPoint y: 366, distance: 13.9
click at [193, 366] on div "1 to 10 of 144 results" at bounding box center [169, 366] width 61 height 17
click at [178, 366] on div "1 to 10 of 144 results" at bounding box center [169, 366] width 61 height 17
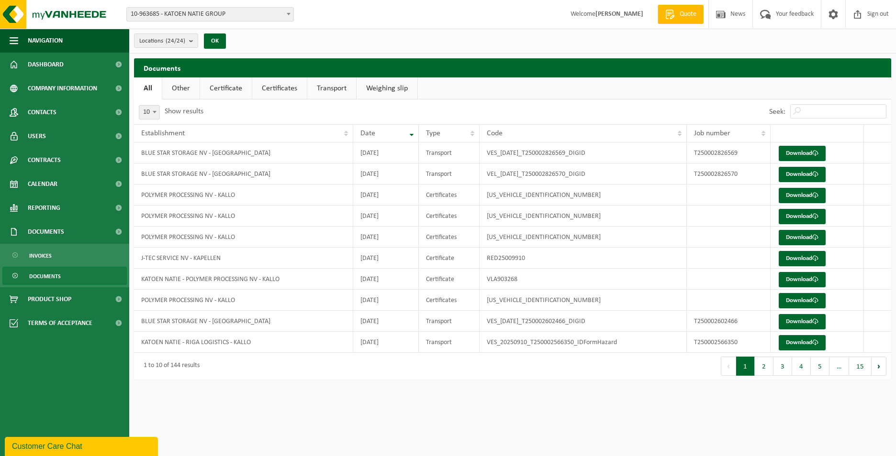
drag, startPoint x: 178, startPoint y: 366, endPoint x: 189, endPoint y: 366, distance: 10.5
click at [189, 366] on div "1 to 10 of 144 results" at bounding box center [169, 366] width 61 height 17
drag, startPoint x: 189, startPoint y: 366, endPoint x: 180, endPoint y: 366, distance: 8.1
click at [180, 366] on div "1 to 10 of 144 results" at bounding box center [169, 366] width 61 height 17
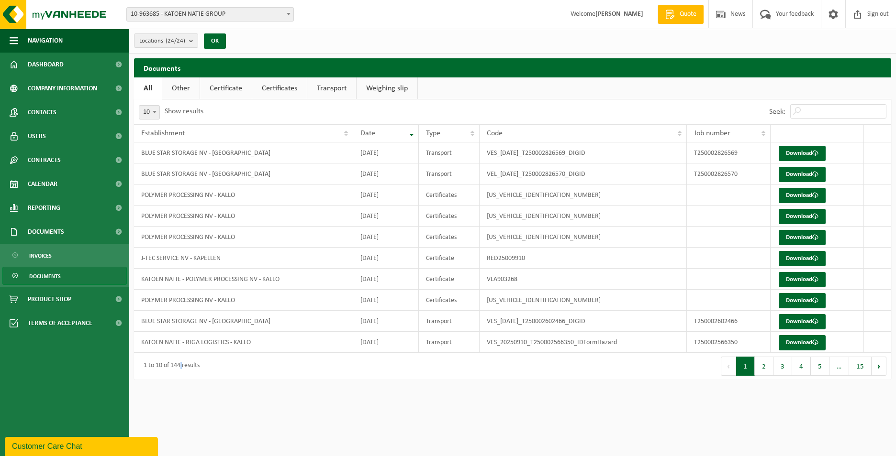
click at [180, 366] on div "1 to 10 of 144 results" at bounding box center [169, 366] width 61 height 17
click at [185, 366] on div "1 to 10 of 144 results" at bounding box center [169, 366] width 61 height 17
click at [179, 366] on div "1 to 10 of 144 results" at bounding box center [169, 366] width 61 height 17
drag, startPoint x: 179, startPoint y: 366, endPoint x: 187, endPoint y: 366, distance: 7.2
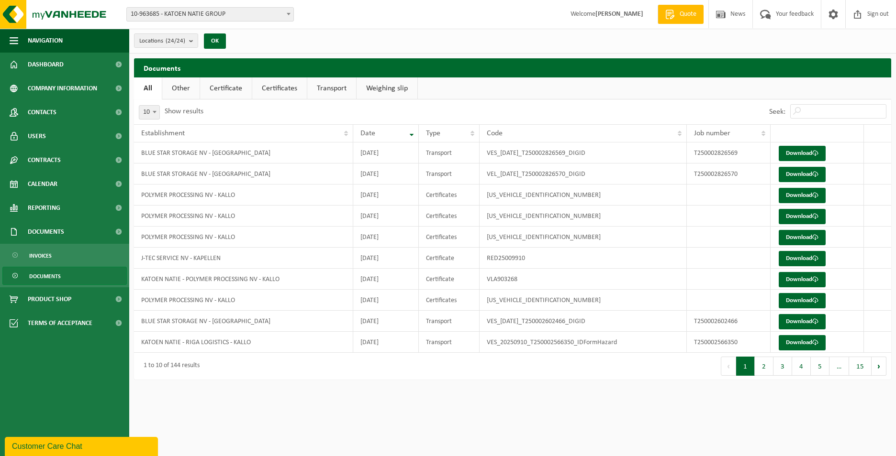
click at [187, 366] on div "1 to 10 of 144 results" at bounding box center [169, 366] width 61 height 17
drag, startPoint x: 187, startPoint y: 366, endPoint x: 180, endPoint y: 366, distance: 6.2
click at [180, 366] on div "1 to 10 of 144 results" at bounding box center [169, 366] width 61 height 17
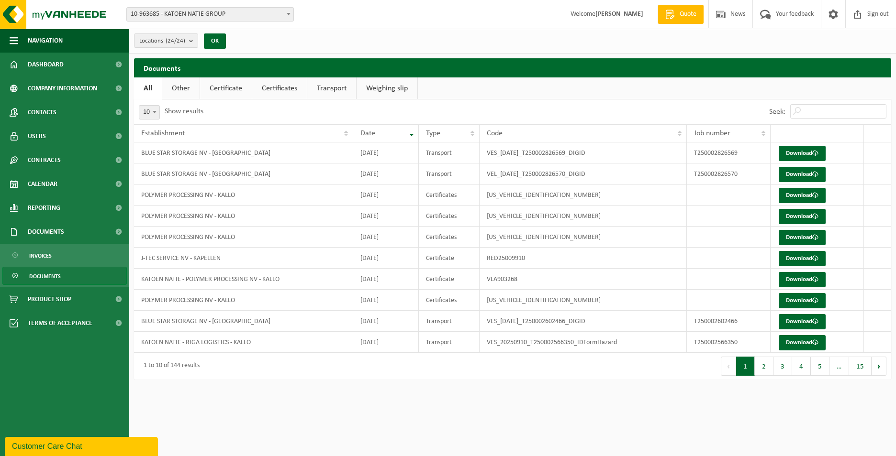
click at [192, 366] on div "1 to 10 of 144 results" at bounding box center [169, 366] width 61 height 17
drag, startPoint x: 192, startPoint y: 366, endPoint x: 179, endPoint y: 365, distance: 13.4
click at [178, 365] on div "1 to 10 of 144 results" at bounding box center [169, 366] width 61 height 17
click at [180, 365] on div "1 to 10 of 144 results" at bounding box center [169, 366] width 61 height 17
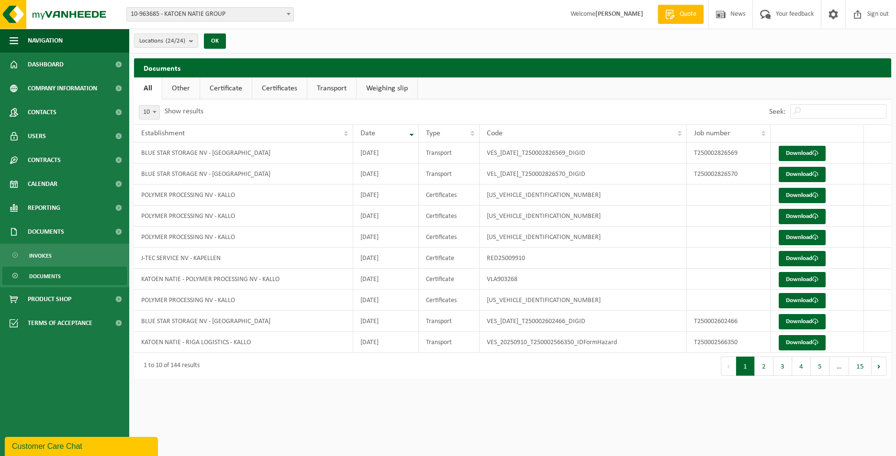
click at [190, 365] on div "1 to 10 of 144 results" at bounding box center [169, 366] width 61 height 17
drag, startPoint x: 190, startPoint y: 365, endPoint x: 180, endPoint y: 365, distance: 10.0
click at [180, 365] on div "1 to 10 of 144 results" at bounding box center [169, 366] width 61 height 17
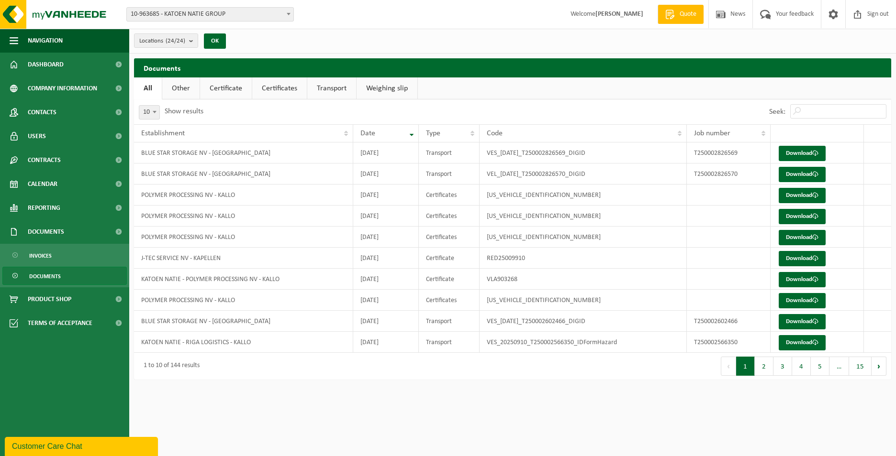
click at [176, 365] on div "1 to 10 of 144 results" at bounding box center [169, 366] width 61 height 17
drag, startPoint x: 176, startPoint y: 365, endPoint x: 193, endPoint y: 365, distance: 17.2
click at [193, 365] on div "1 to 10 of 144 results" at bounding box center [169, 366] width 61 height 17
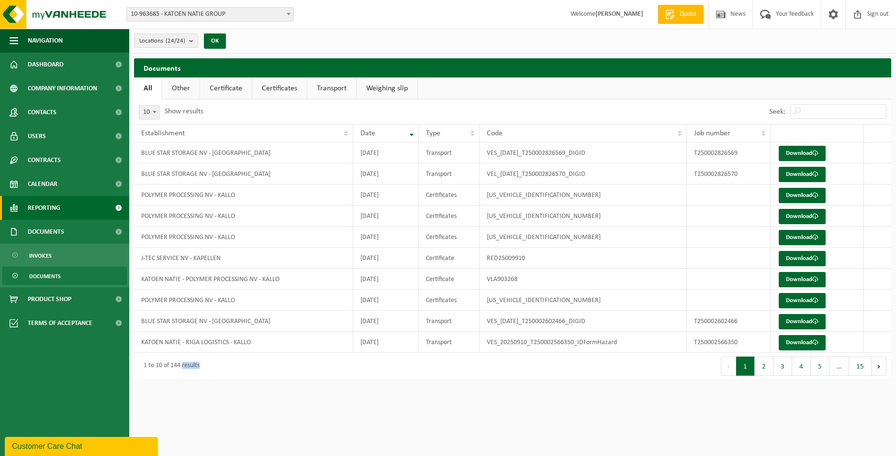
click at [89, 207] on link "Reporting" at bounding box center [64, 208] width 129 height 24
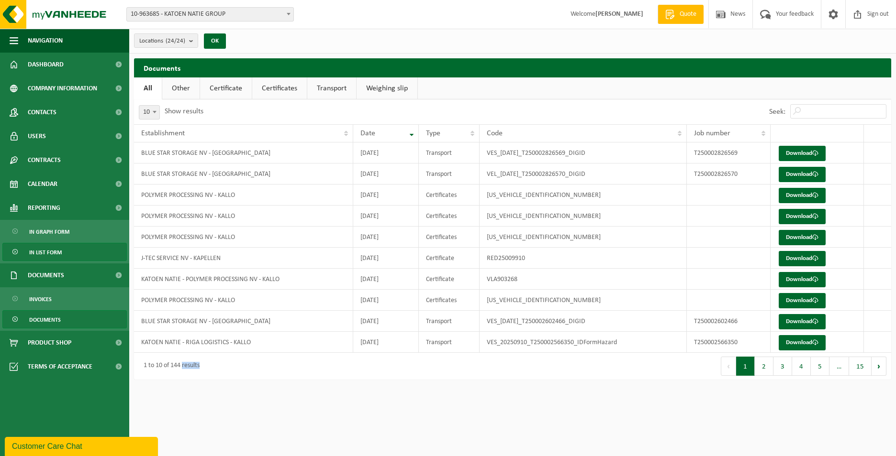
click at [53, 254] on span "In list form" at bounding box center [45, 253] width 33 height 18
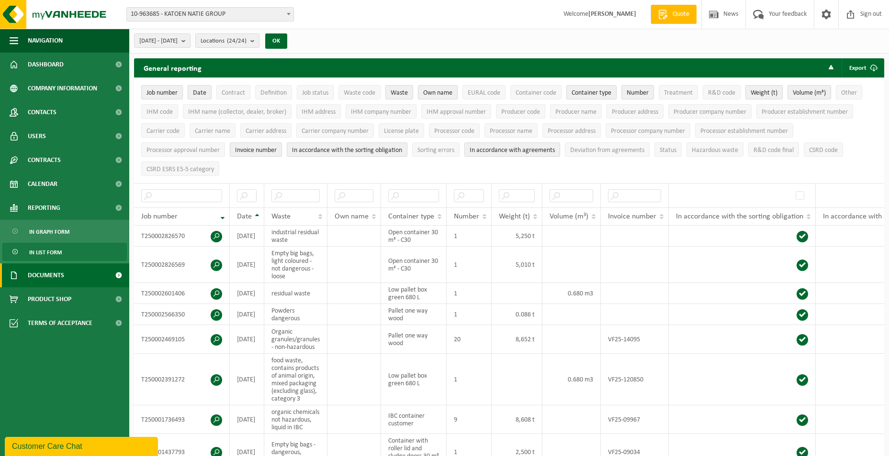
click at [82, 267] on link "Documents" at bounding box center [64, 276] width 129 height 24
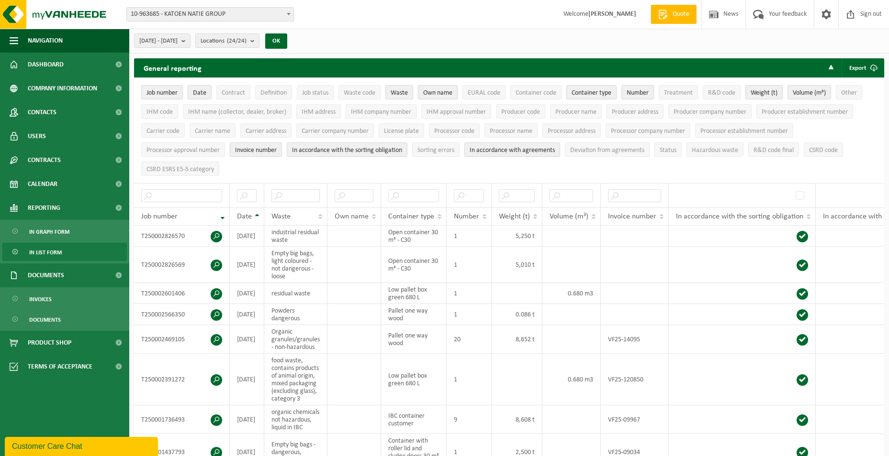
click at [80, 254] on link "In list form" at bounding box center [64, 252] width 124 height 18
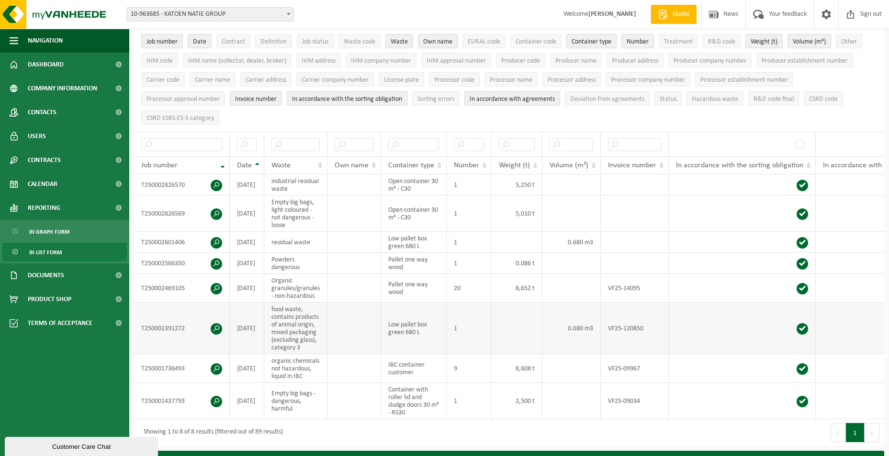
scroll to position [96, 0]
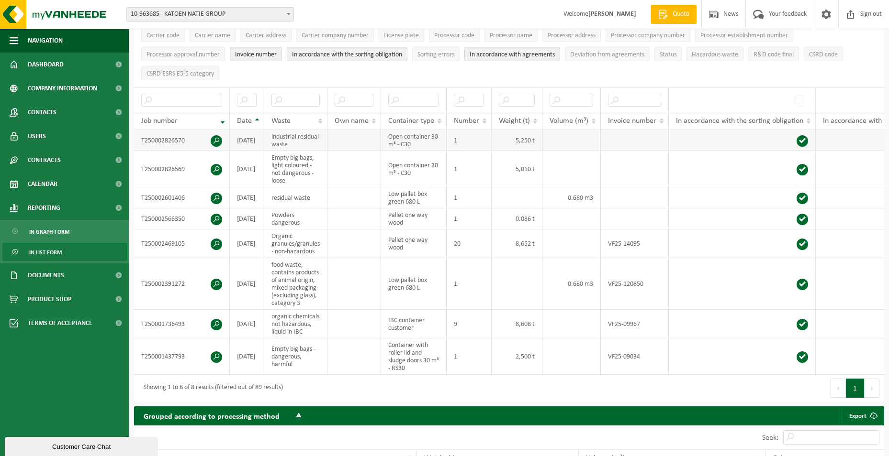
click at [215, 135] on span at bounding box center [216, 140] width 11 height 11
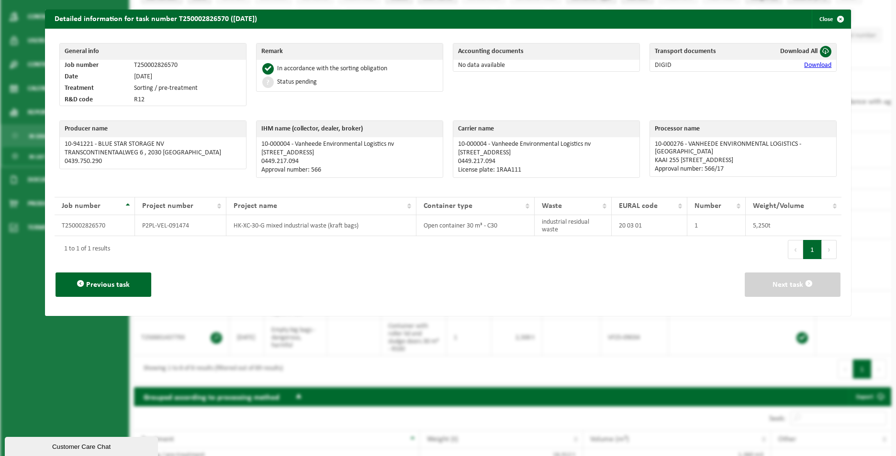
click at [822, 250] on button "Next" at bounding box center [829, 249] width 15 height 19
click at [792, 250] on button "Previous" at bounding box center [795, 249] width 15 height 19
click at [832, 21] on span "button" at bounding box center [840, 19] width 19 height 19
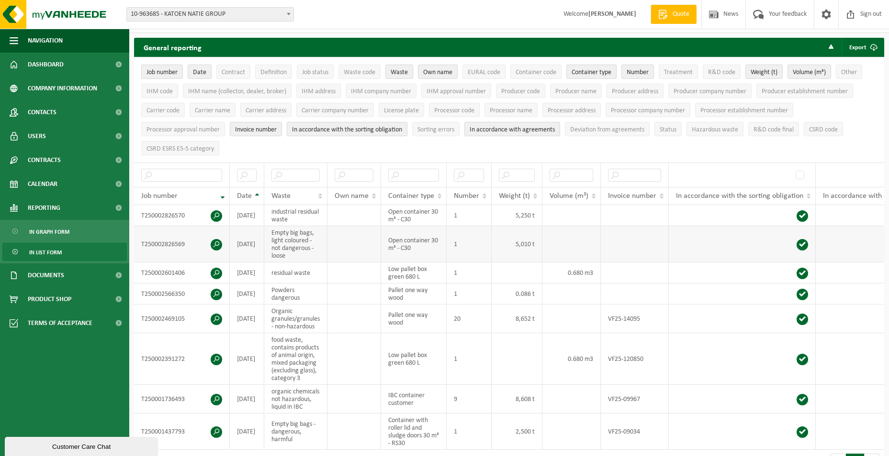
scroll to position [0, 0]
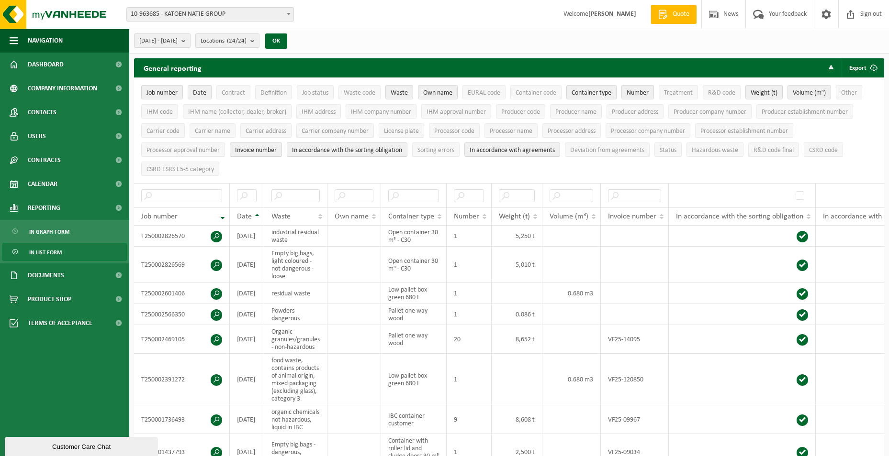
click at [741, 172] on ul "Job number Date Contract Definition Job status Waste code Waste Own name EURAL …" at bounding box center [509, 130] width 750 height 105
click at [595, 40] on div "2025-05-01 - 2025-10-01 Huidige maand Vorige maand Laatste 6 maanden Huidig jaa…" at bounding box center [508, 41] width 759 height 25
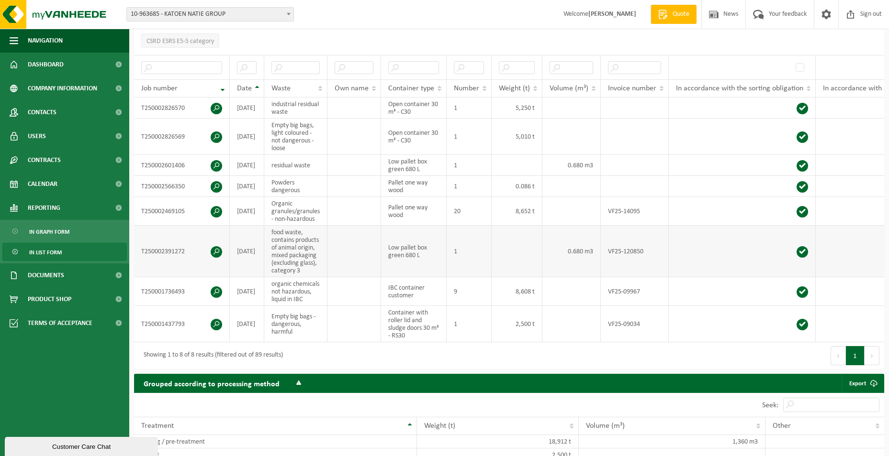
scroll to position [96, 0]
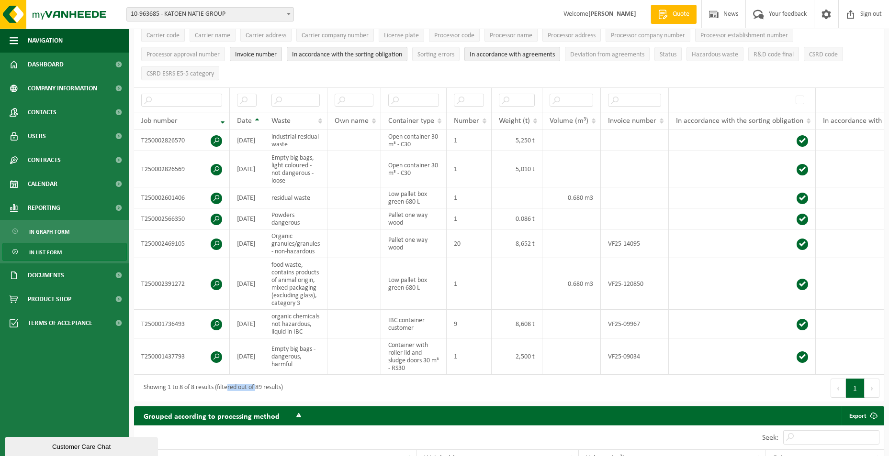
drag, startPoint x: 230, startPoint y: 395, endPoint x: 259, endPoint y: 399, distance: 29.4
click at [259, 397] on div "Showing 1 to 8 of 8 results (filtered out of 89 results)" at bounding box center [211, 388] width 144 height 17
drag, startPoint x: 259, startPoint y: 399, endPoint x: 263, endPoint y: 394, distance: 5.8
click at [263, 394] on div "Showing 1 to 8 of 8 results (filtered out of 89 results)" at bounding box center [211, 388] width 144 height 17
drag, startPoint x: 263, startPoint y: 394, endPoint x: 283, endPoint y: 394, distance: 20.1
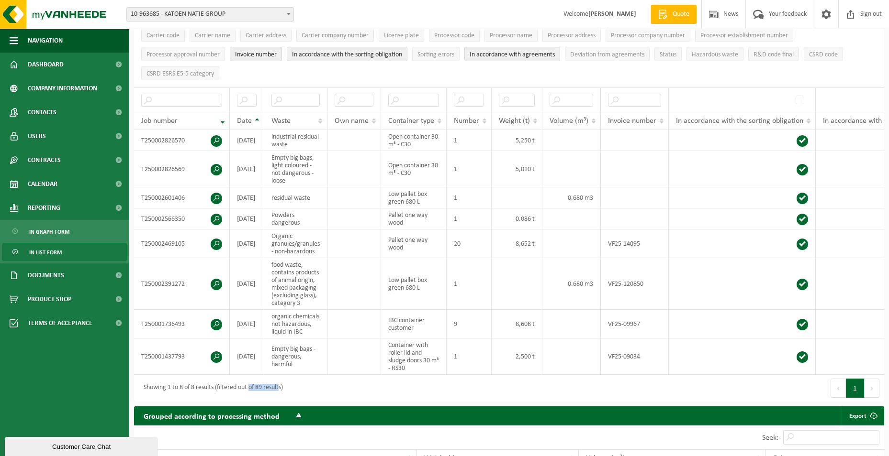
click at [283, 394] on div "Showing 1 to 8 of 8 results (filtered out of 89 results)" at bounding box center [211, 388] width 144 height 17
drag, startPoint x: 283, startPoint y: 394, endPoint x: 216, endPoint y: 387, distance: 67.4
click at [216, 387] on div "Showing 1 to 8 of 8 results (filtered out of 89 results)" at bounding box center [211, 388] width 144 height 17
click at [213, 387] on div "Showing 1 to 8 of 8 results (filtered out of 89 results)" at bounding box center [211, 388] width 144 height 17
drag, startPoint x: 214, startPoint y: 389, endPoint x: 288, endPoint y: 397, distance: 74.1
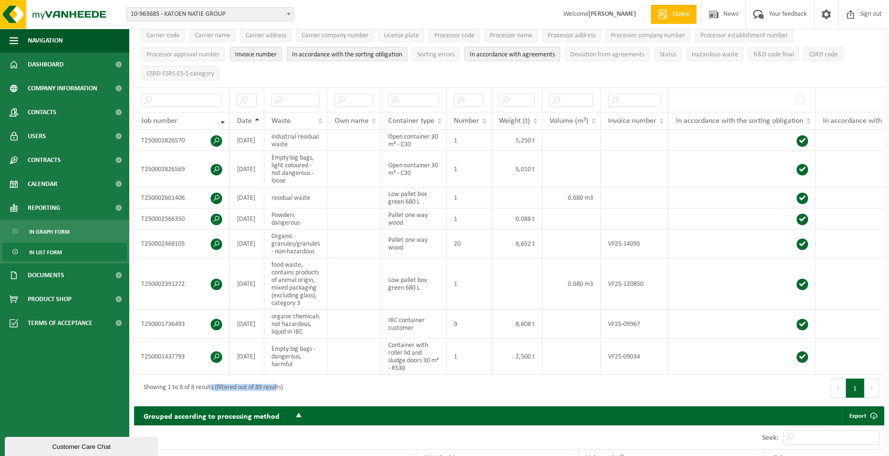
click at [288, 397] on div "Showing 1 to 8 of 8 results (filtered out of 89 results)" at bounding box center [321, 388] width 375 height 27
drag, startPoint x: 288, startPoint y: 397, endPoint x: 301, endPoint y: 397, distance: 13.9
click at [301, 397] on div "Showing 1 to 8 of 8 results (filtered out of 89 results)" at bounding box center [321, 388] width 375 height 27
drag, startPoint x: 254, startPoint y: 389, endPoint x: 233, endPoint y: 386, distance: 20.7
click at [233, 386] on div "Showing 1 to 8 of 8 results (filtered out of 89 results)" at bounding box center [321, 388] width 375 height 27
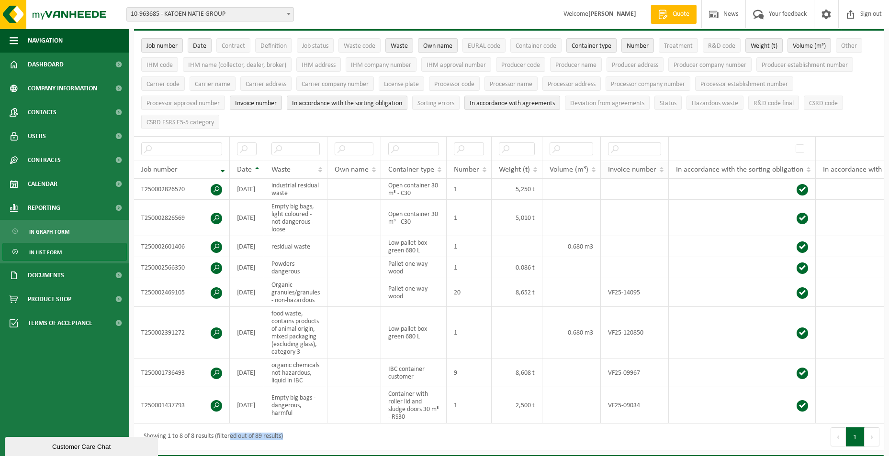
scroll to position [0, 0]
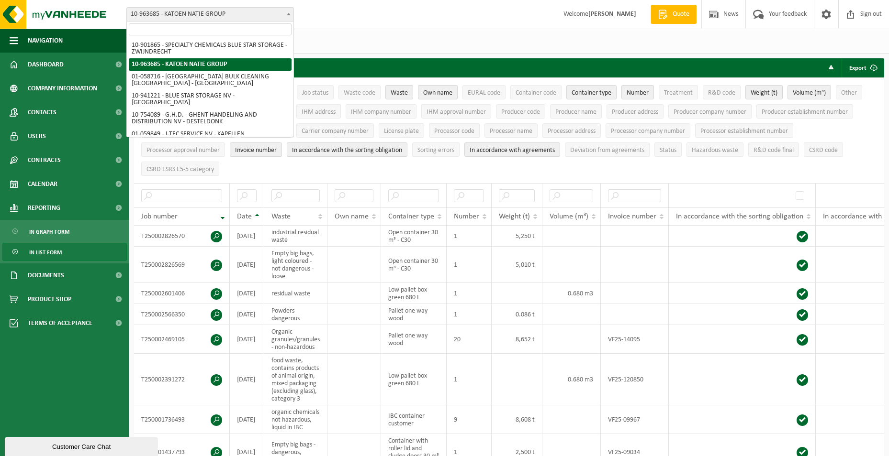
click at [205, 16] on span "10-963685 - KATOEN NATIE GROUP" at bounding box center [210, 14] width 167 height 13
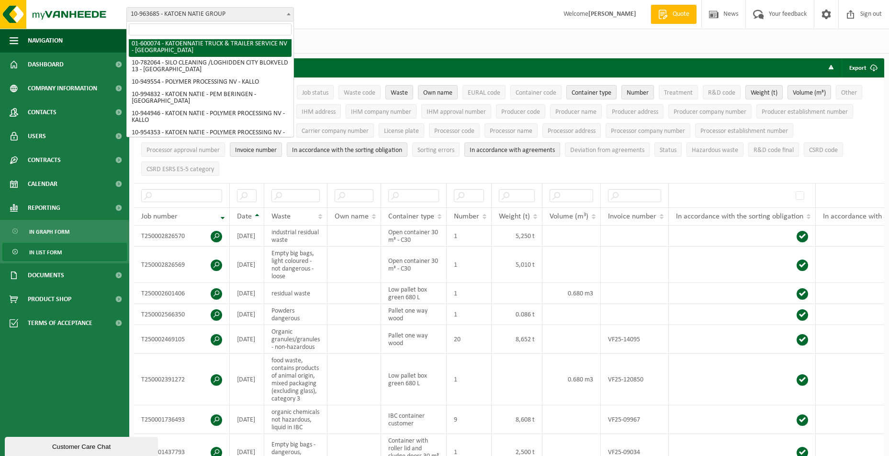
scroll to position [268, 0]
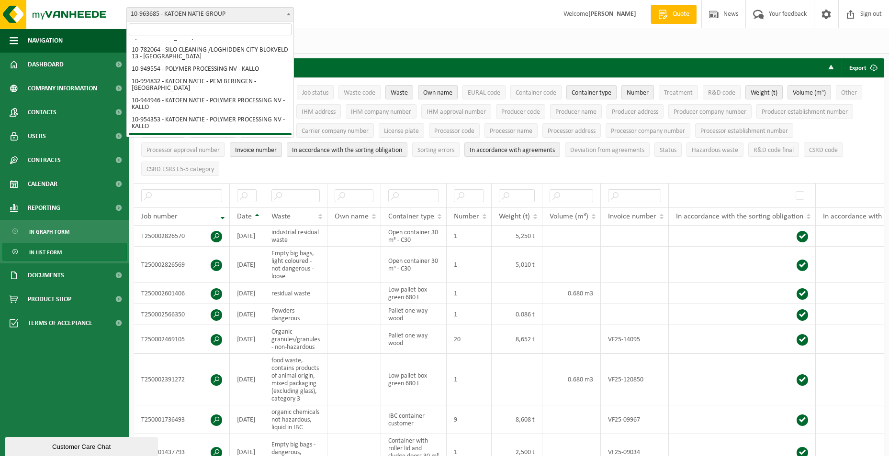
select select "147696"
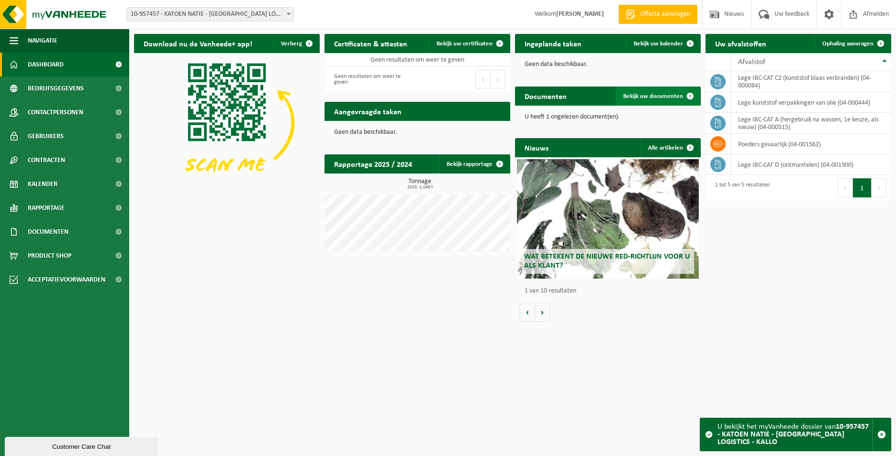
click at [681, 96] on span at bounding box center [689, 96] width 19 height 19
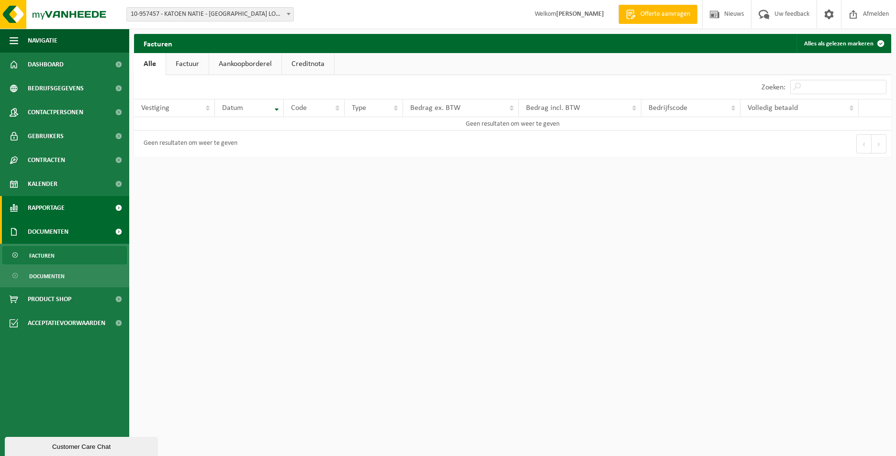
click at [111, 208] on span at bounding box center [119, 208] width 22 height 24
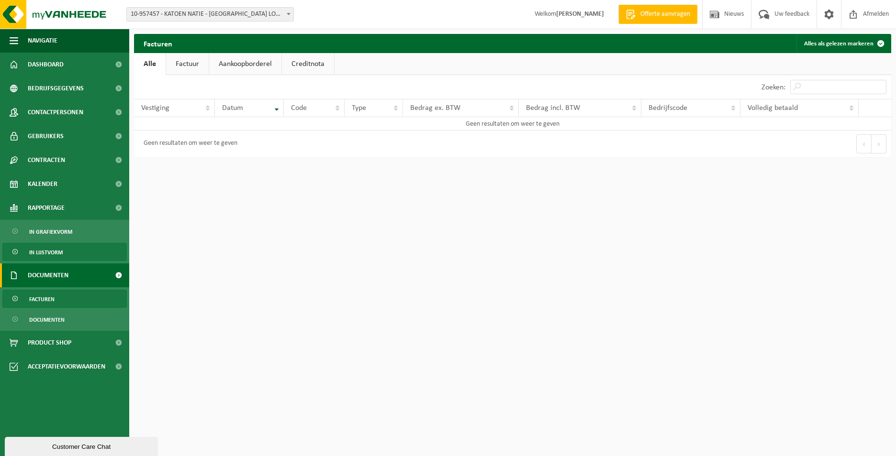
click at [62, 254] on span "In lijstvorm" at bounding box center [45, 253] width 33 height 18
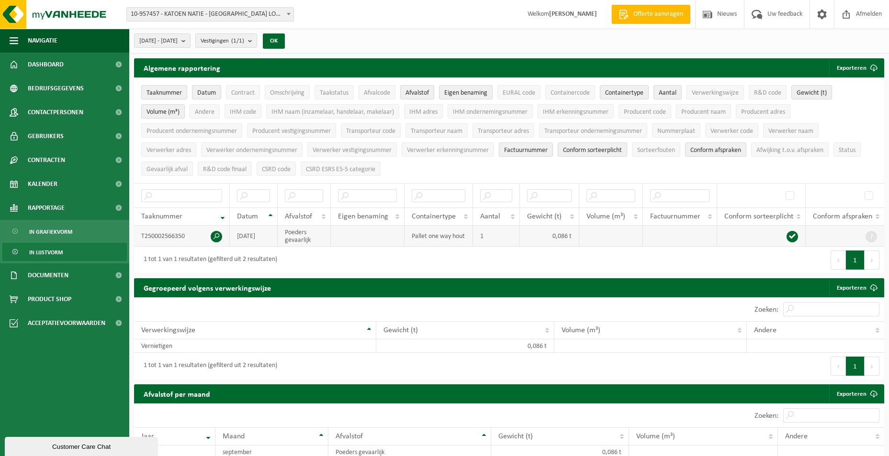
click at [258, 235] on td "[DATE]" at bounding box center [254, 236] width 48 height 21
click at [253, 17] on span "10-957457 - KATOEN NATIE - [GEOGRAPHIC_DATA] LOGISTICS - KALLO" at bounding box center [210, 14] width 167 height 13
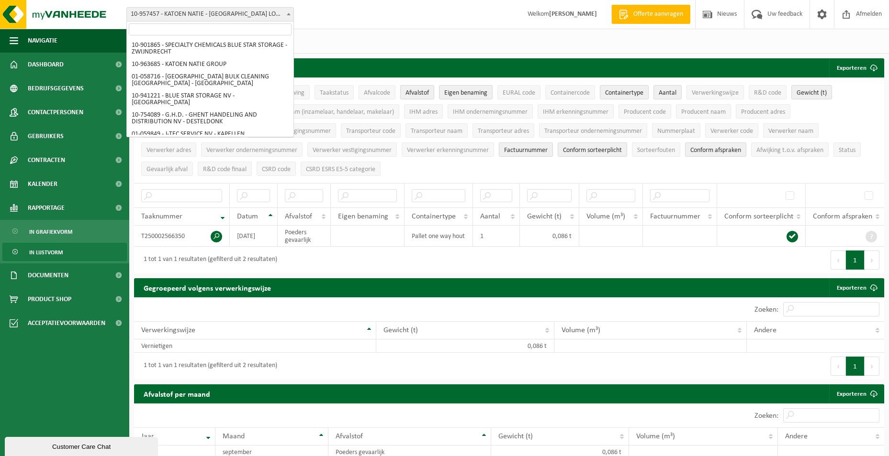
scroll to position [323, 0]
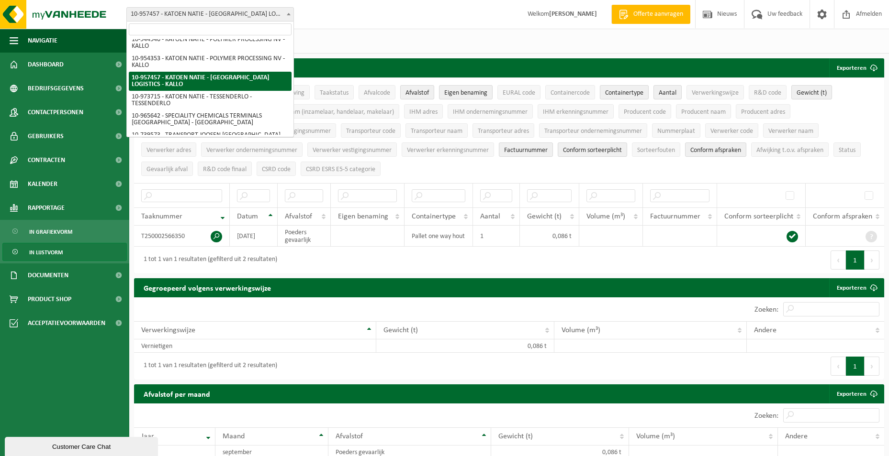
click at [253, 17] on span "10-957457 - KATOEN NATIE - [GEOGRAPHIC_DATA] LOGISTICS - KALLO" at bounding box center [210, 14] width 167 height 13
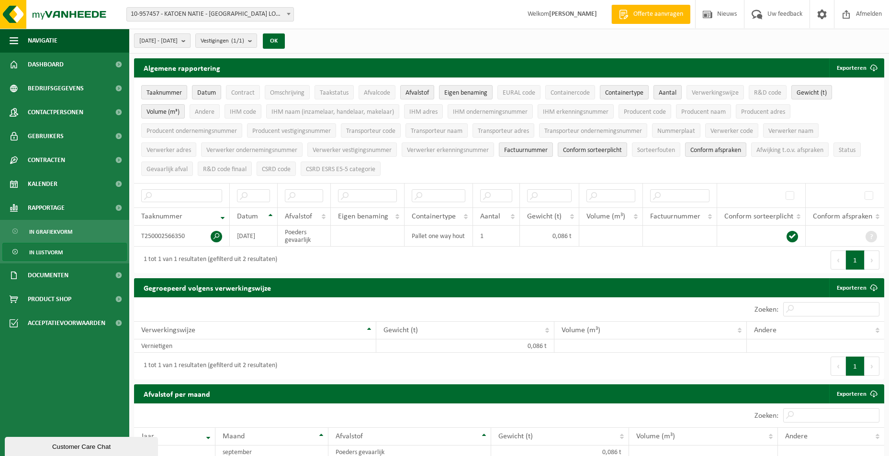
click at [178, 43] on span "[DATE] - [DATE]" at bounding box center [158, 41] width 38 height 14
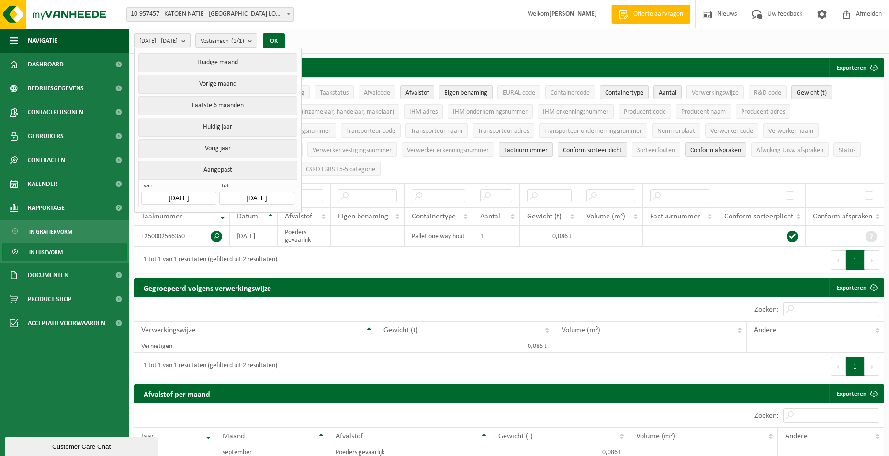
drag, startPoint x: 458, startPoint y: 36, endPoint x: 469, endPoint y: 32, distance: 11.7
click at [459, 36] on div "[DATE] - [DATE] Huidige maand Vorige maand Laatste 6 maanden Huidig jaar Vorig …" at bounding box center [508, 41] width 759 height 25
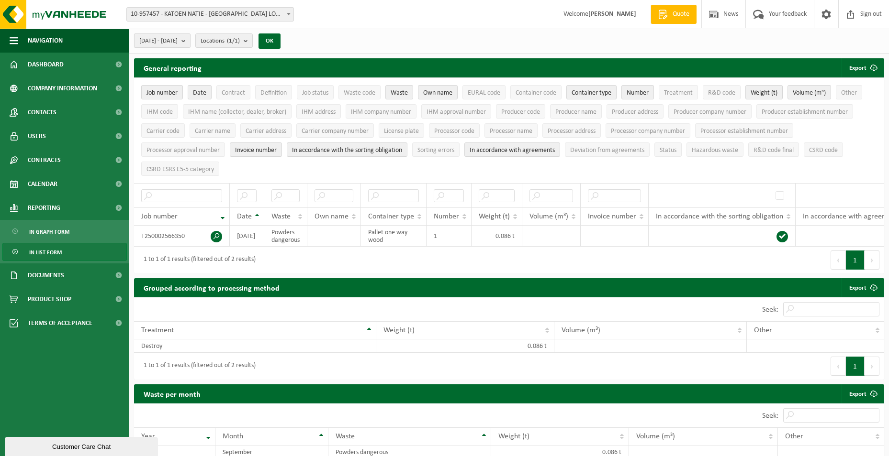
click at [178, 41] on span "[DATE] - [DATE]" at bounding box center [158, 41] width 38 height 14
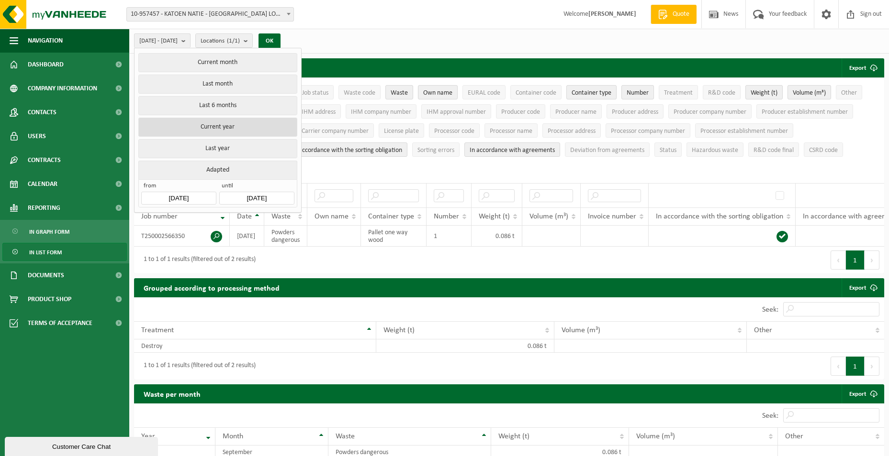
click at [238, 127] on button "Current year" at bounding box center [217, 127] width 158 height 19
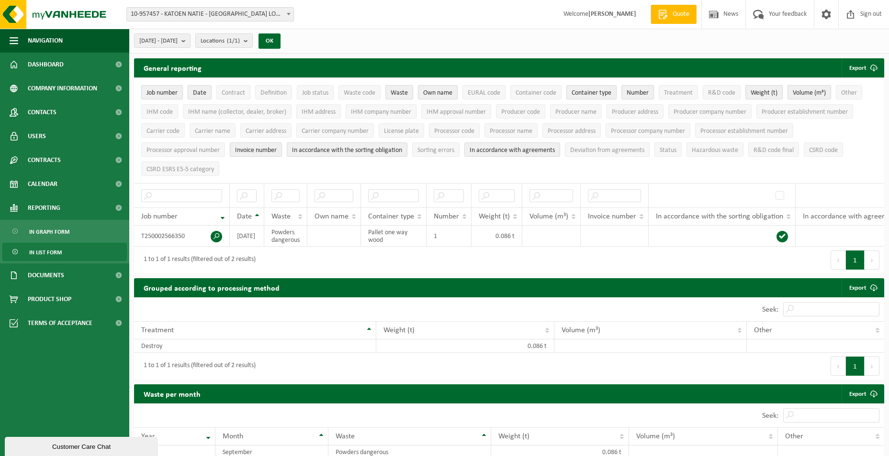
click at [192, 21] on span "10-957457 - KATOEN NATIE - [GEOGRAPHIC_DATA] LOGISTICS - KALLO" at bounding box center [210, 14] width 167 height 13
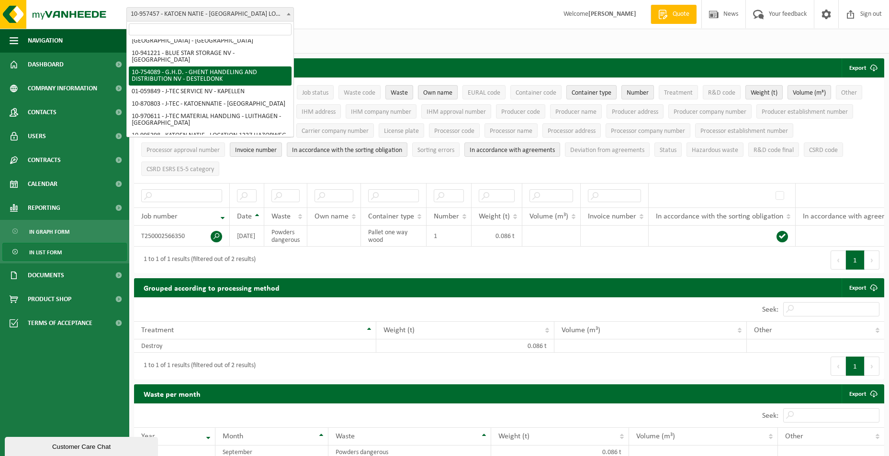
scroll to position [0, 0]
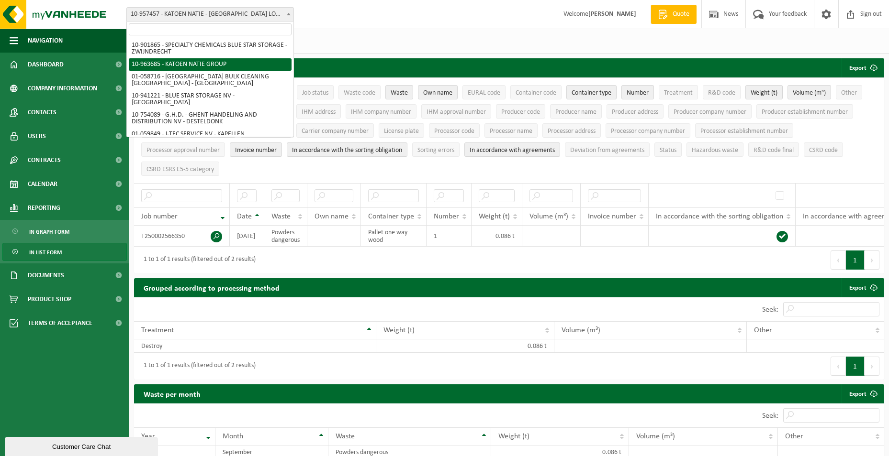
select select "151253"
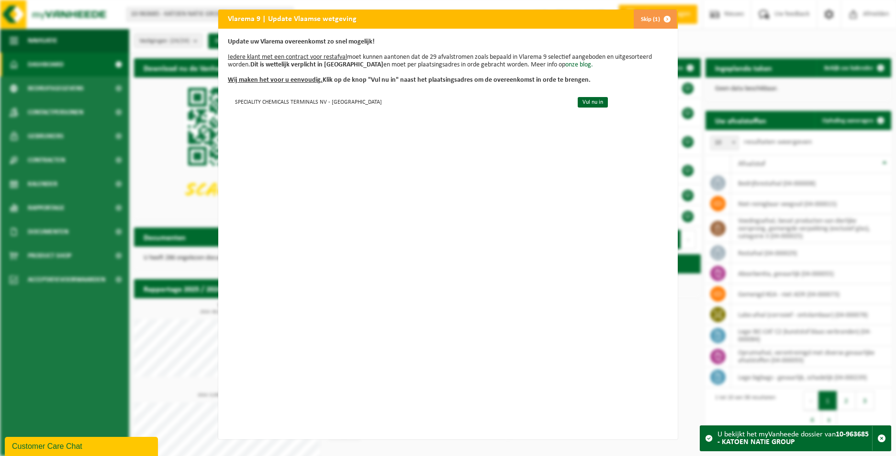
click at [667, 17] on span "button" at bounding box center [666, 19] width 19 height 19
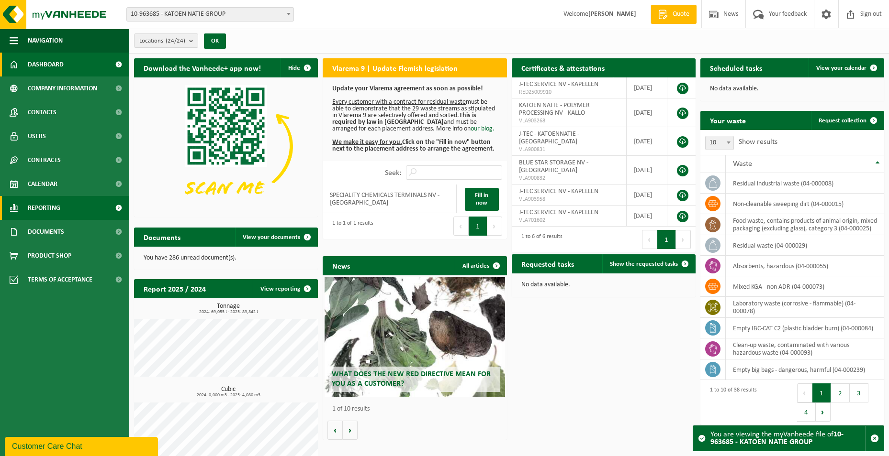
click at [108, 209] on span at bounding box center [119, 208] width 22 height 24
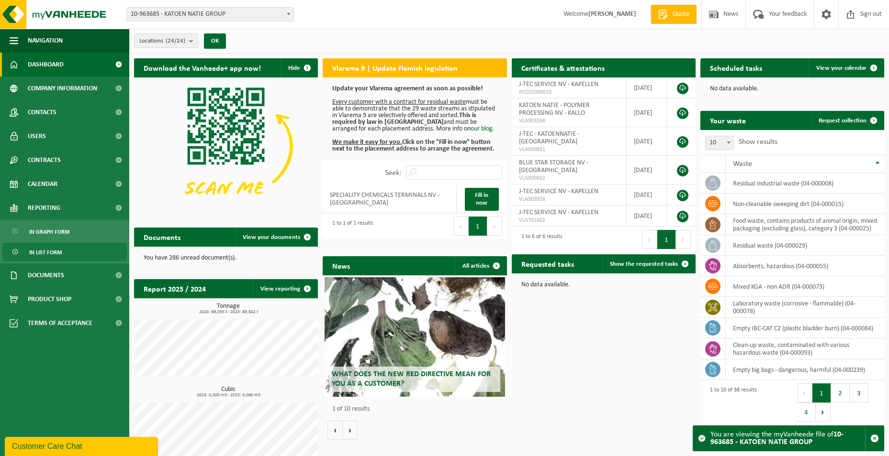
click at [38, 248] on span "In list form" at bounding box center [45, 253] width 33 height 18
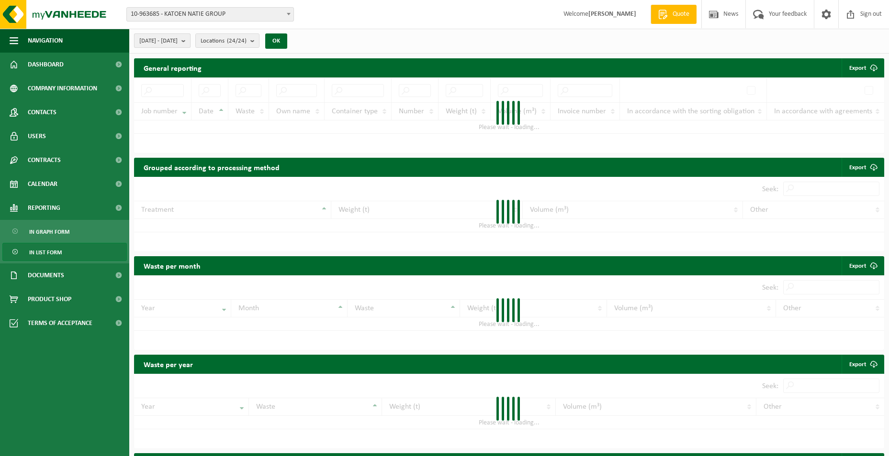
click at [178, 41] on span "[DATE] - [DATE]" at bounding box center [158, 41] width 38 height 14
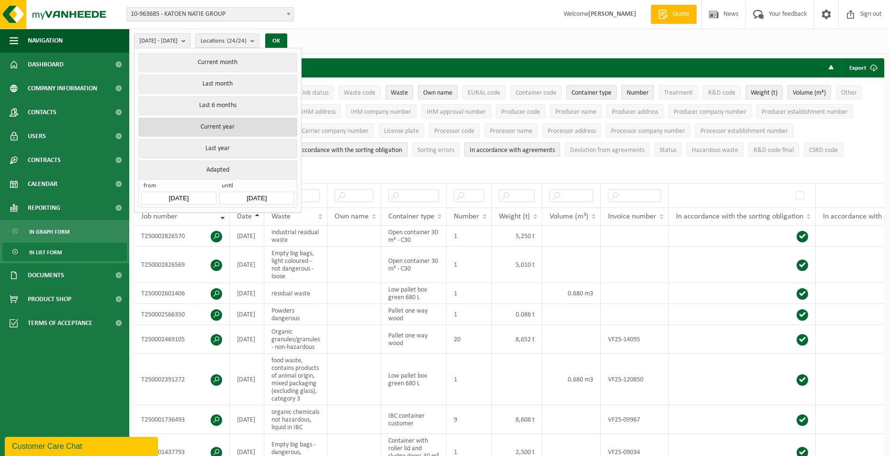
click at [250, 130] on button "Current year" at bounding box center [217, 127] width 158 height 19
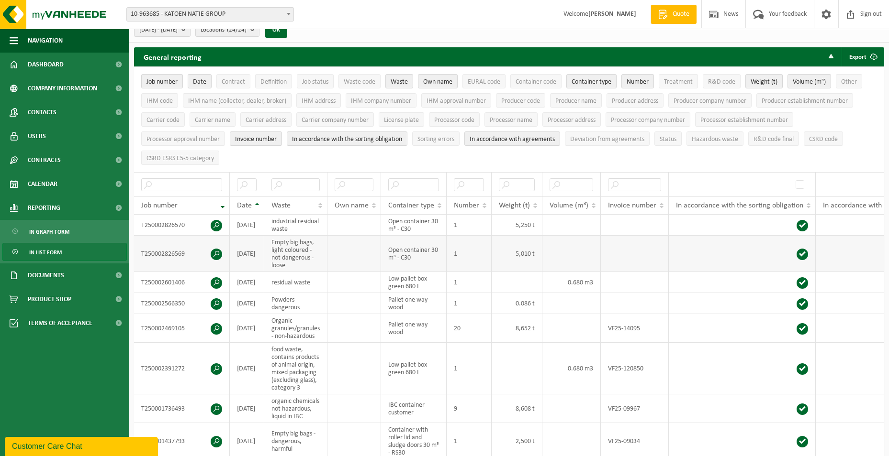
scroll to position [48, 0]
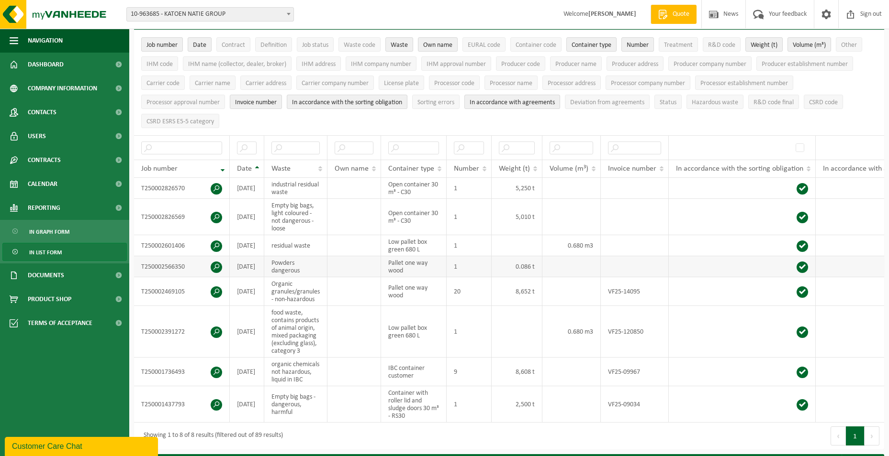
click at [179, 265] on font "T250002566350" at bounding box center [163, 267] width 44 height 7
click at [180, 265] on font "T250002566350" at bounding box center [163, 267] width 44 height 7
drag, startPoint x: 180, startPoint y: 265, endPoint x: 174, endPoint y: 265, distance: 6.2
click at [174, 265] on font "T250002566350" at bounding box center [163, 267] width 44 height 7
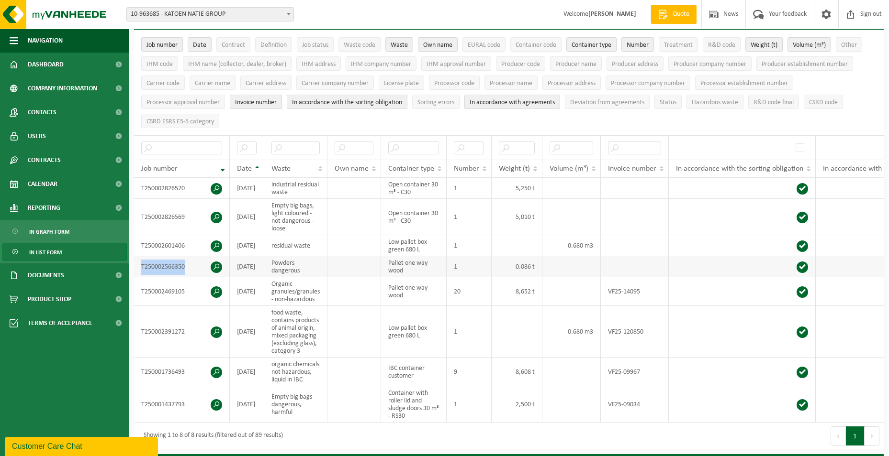
click at [174, 265] on font "T250002566350" at bounding box center [163, 267] width 44 height 7
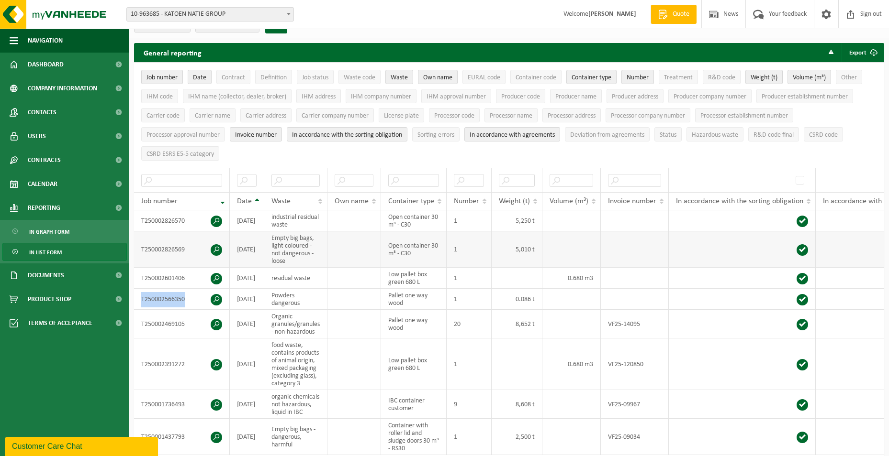
scroll to position [0, 0]
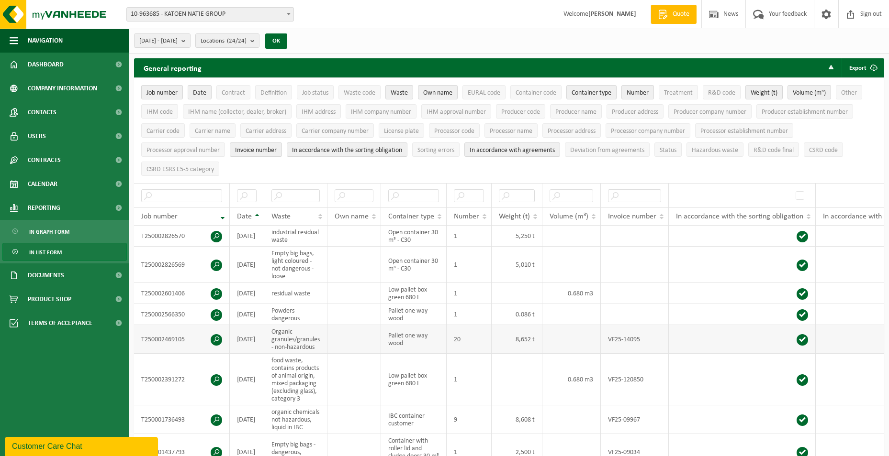
click at [152, 332] on td "T250002469105" at bounding box center [182, 339] width 96 height 29
